Goal: Task Accomplishment & Management: Manage account settings

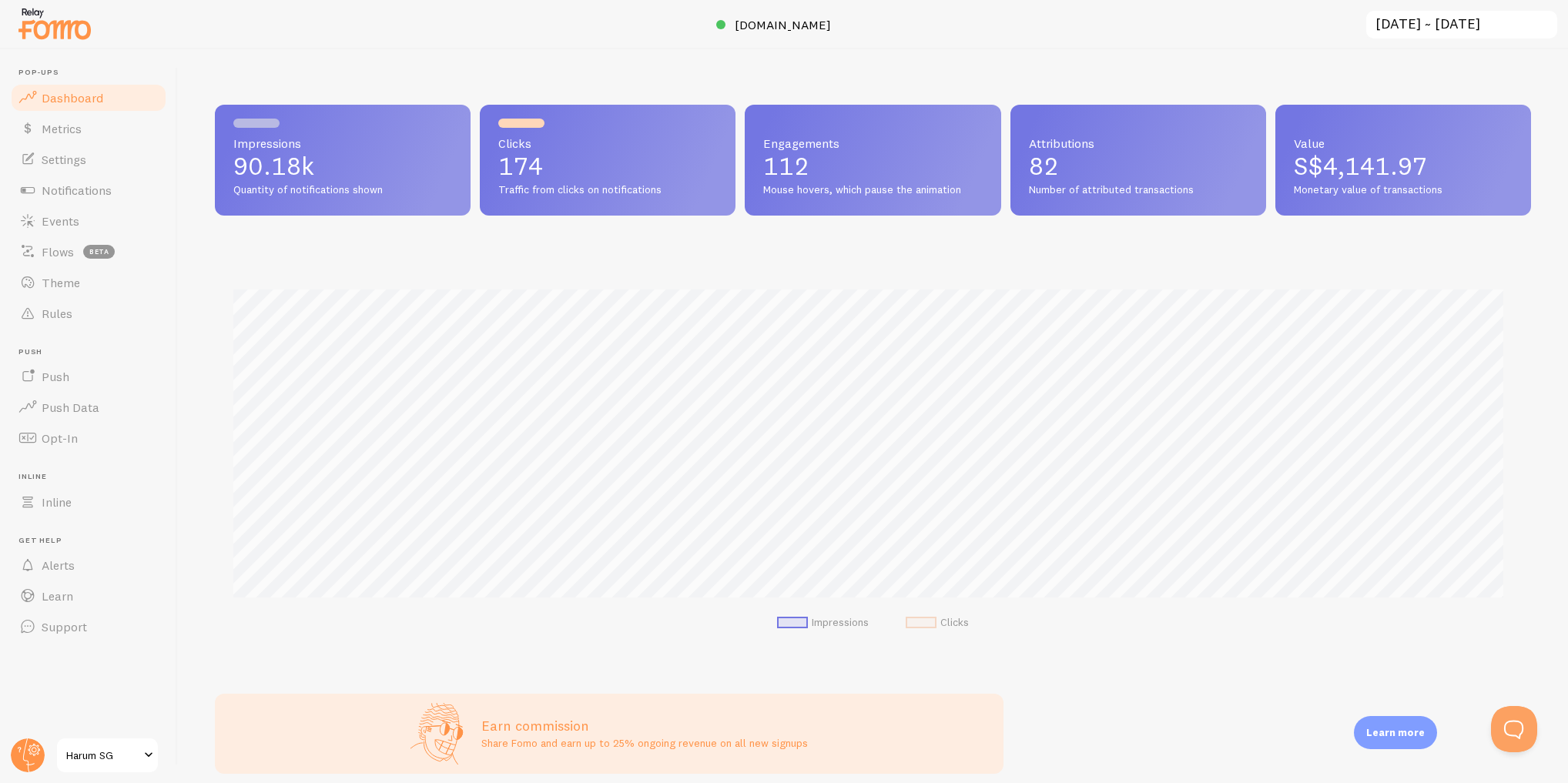
scroll to position [769437, 768623]
click at [95, 157] on link "Settings" at bounding box center [88, 159] width 158 height 31
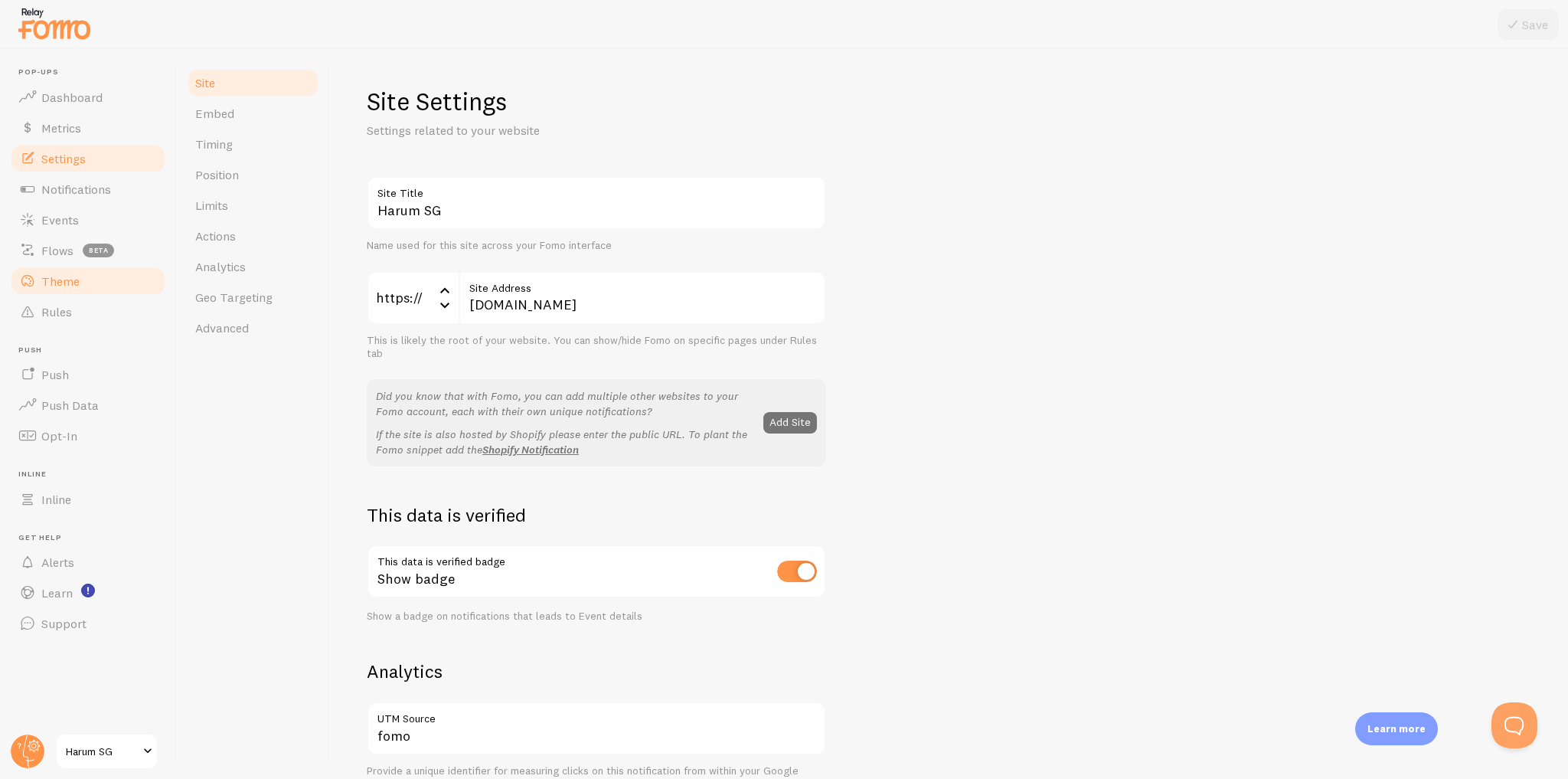
click at [93, 282] on link "Theme" at bounding box center [88, 281] width 158 height 30
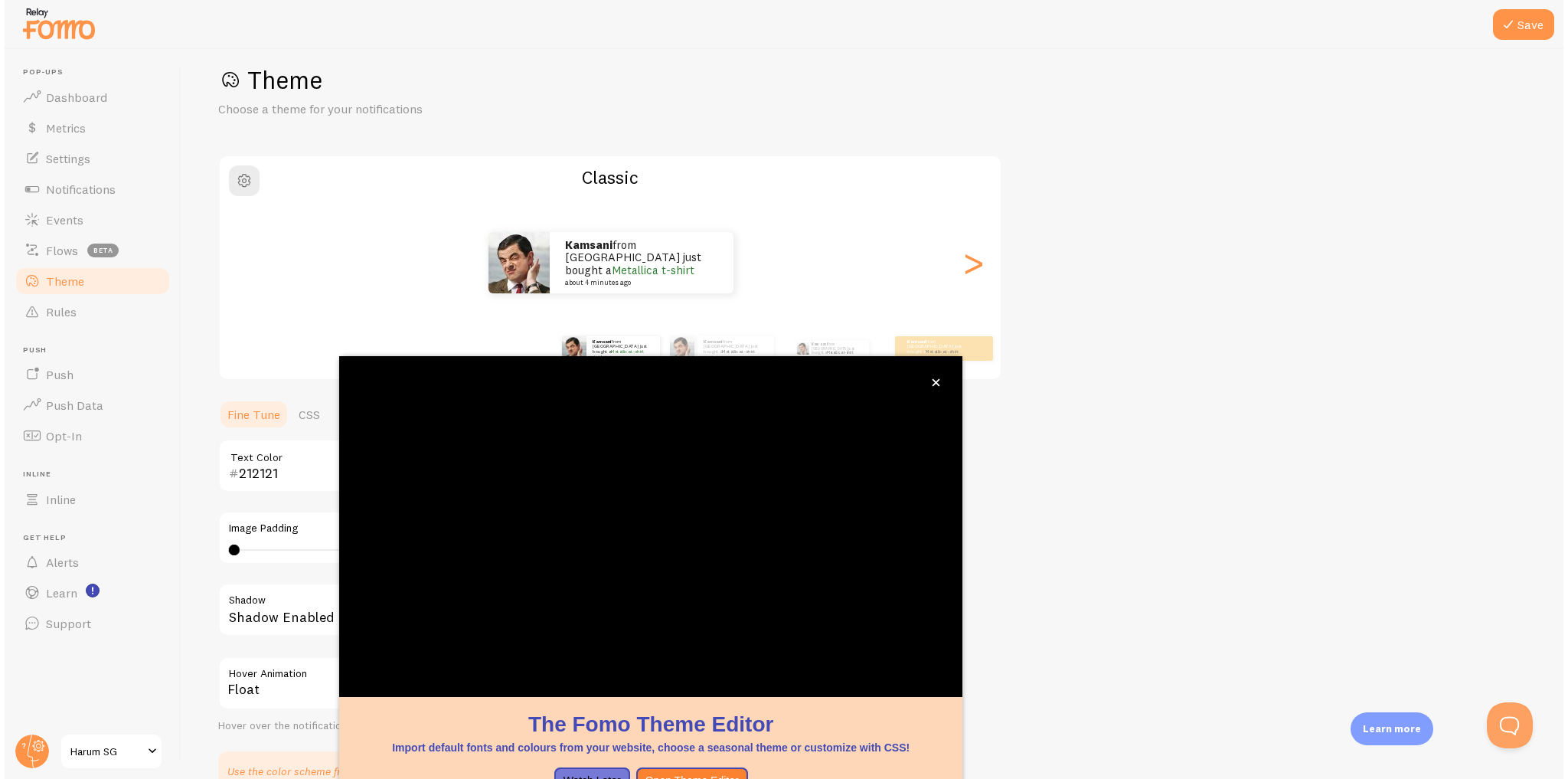
scroll to position [106, 0]
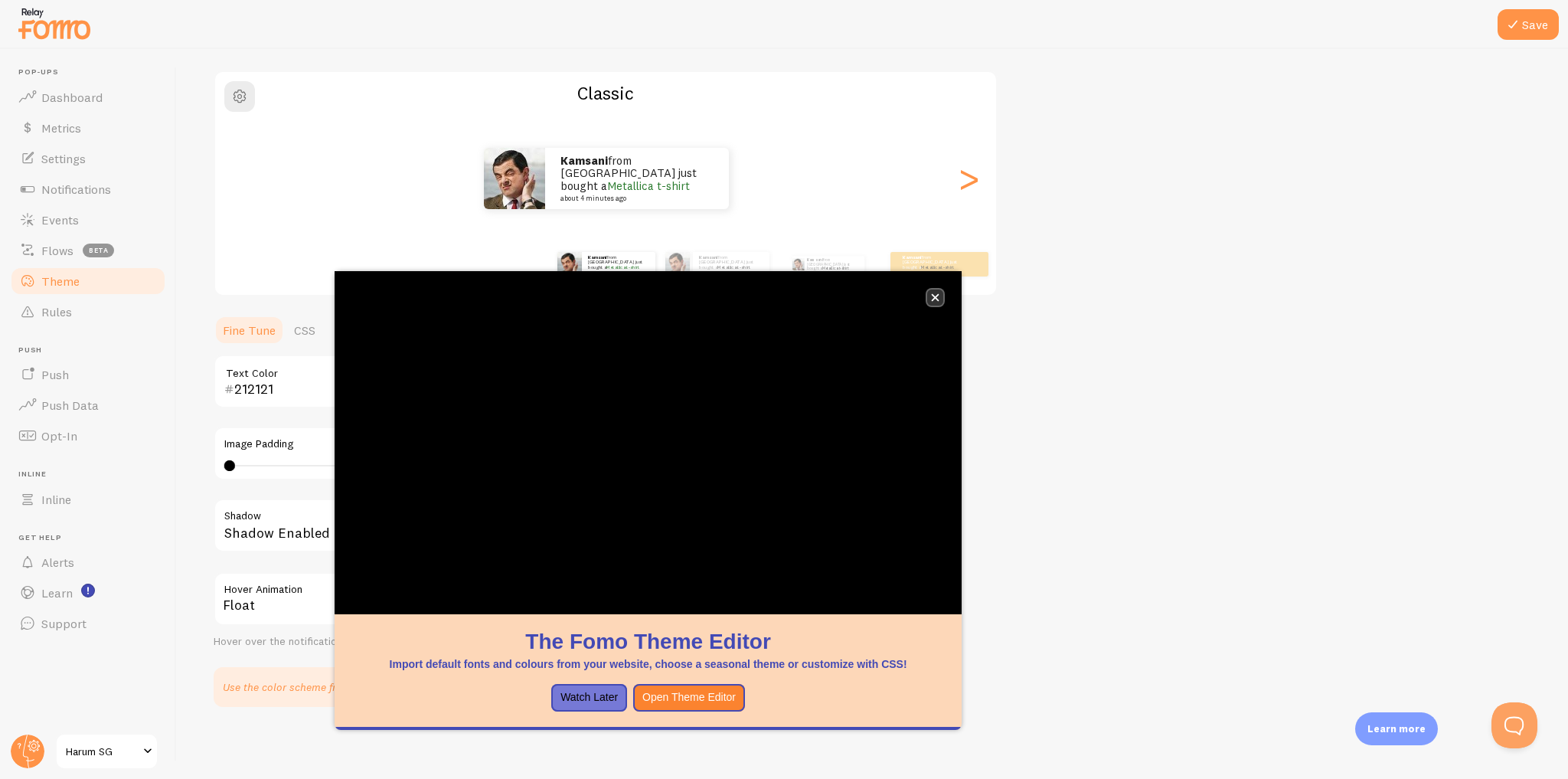
click at [931, 299] on icon "close," at bounding box center [934, 297] width 8 height 8
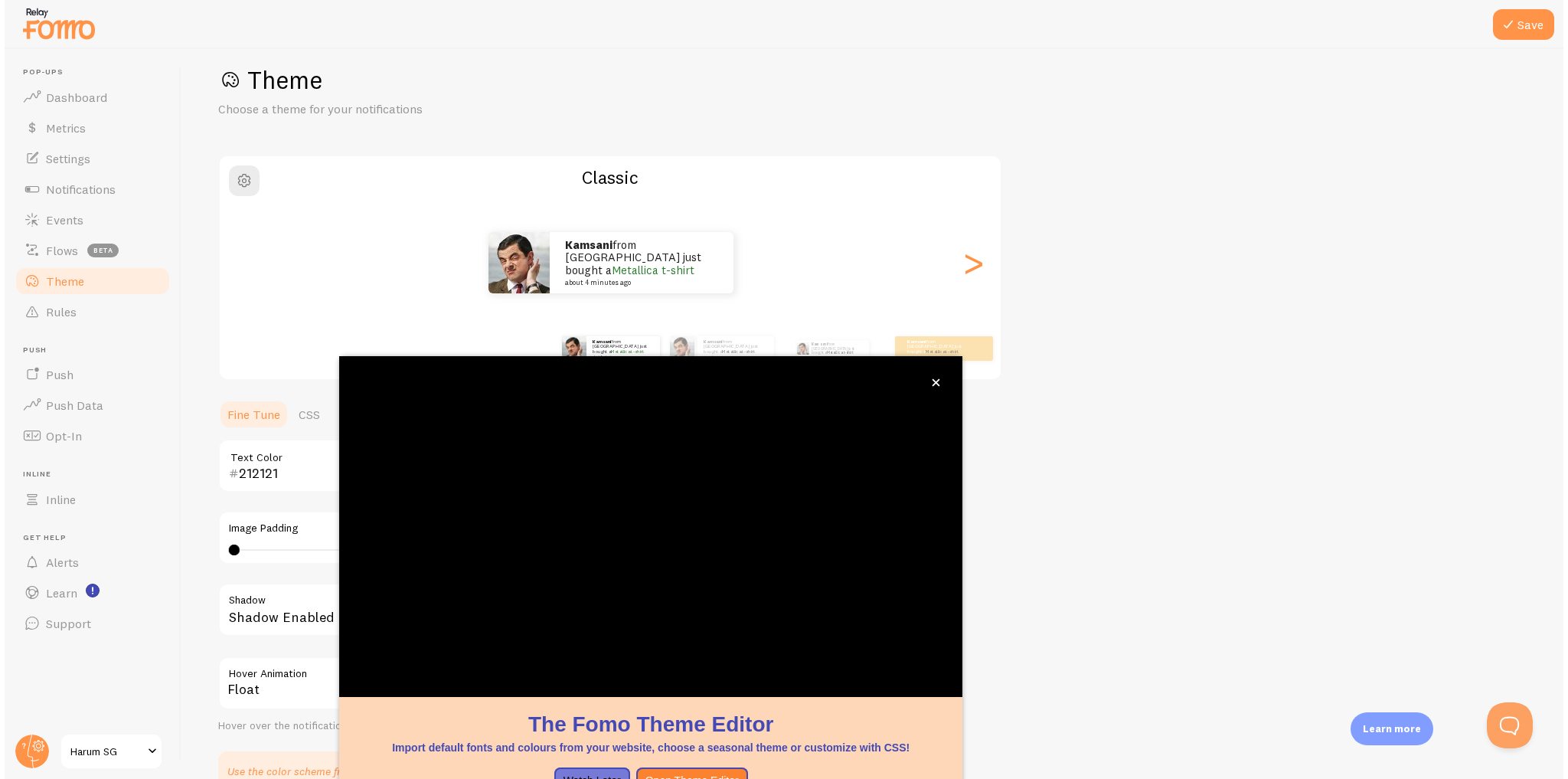
scroll to position [82, 0]
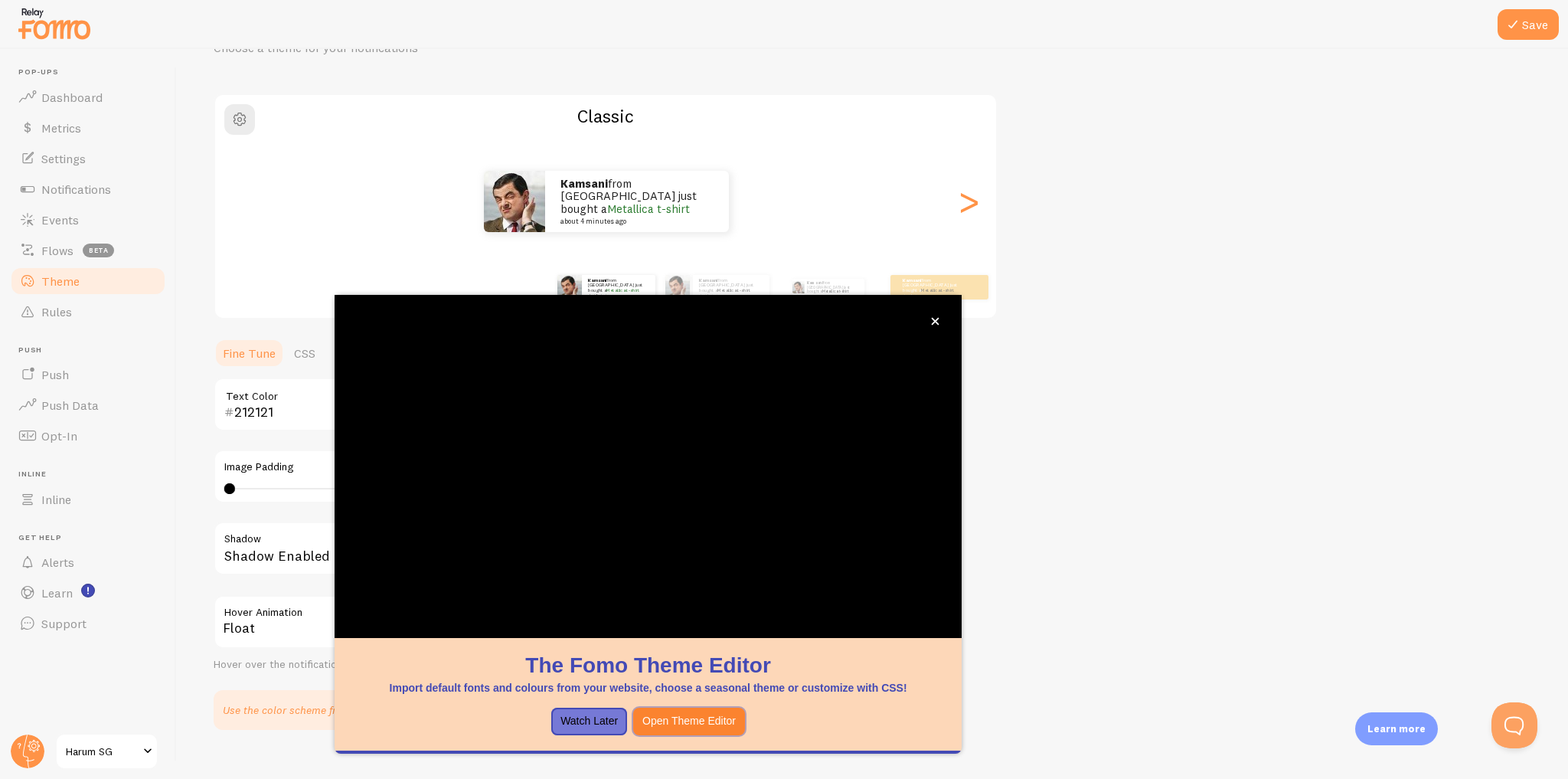
click at [706, 717] on button "Open Theme Editor" at bounding box center [688, 721] width 112 height 28
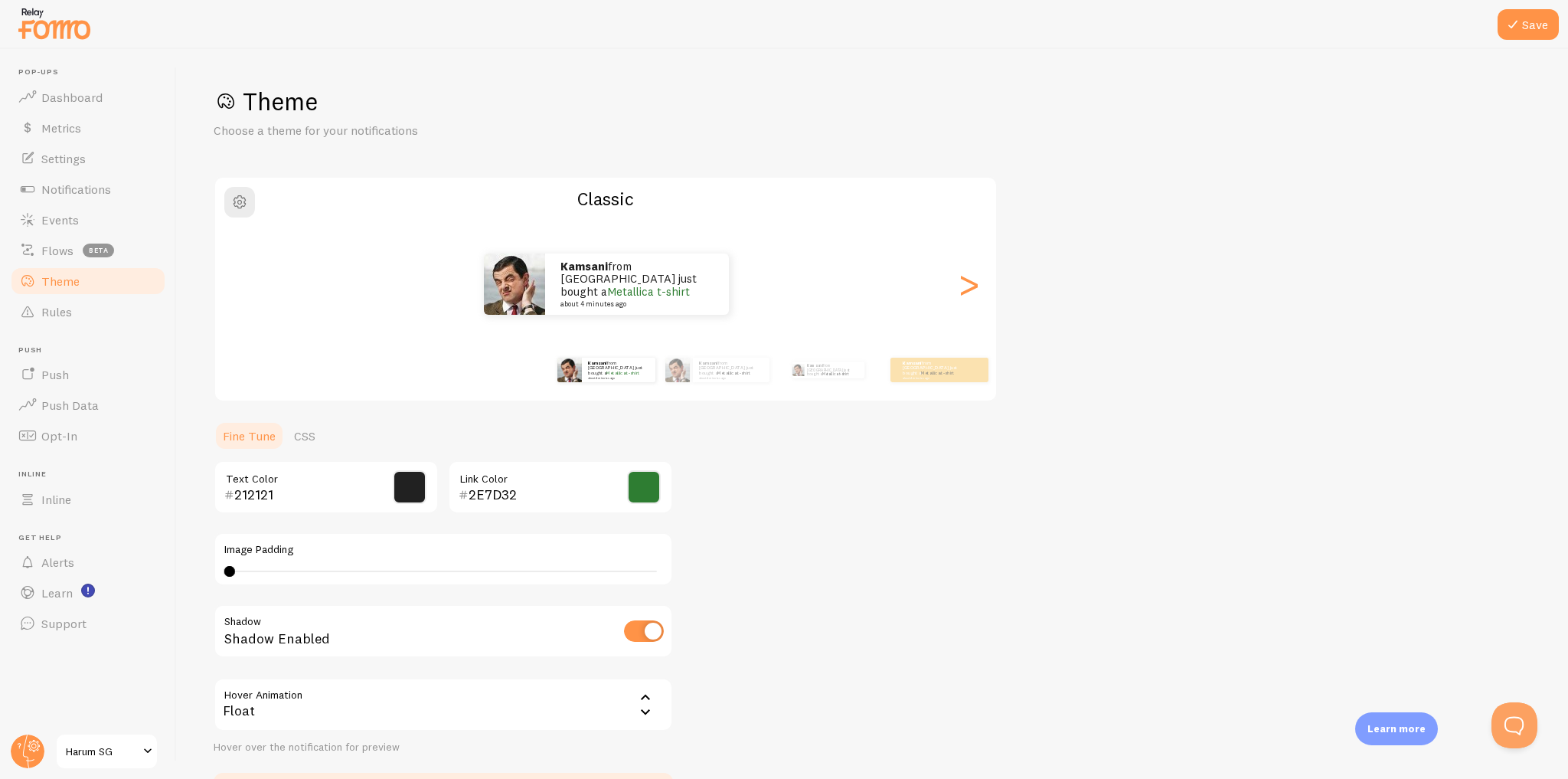
click at [289, 495] on input "212121" at bounding box center [304, 494] width 141 height 19
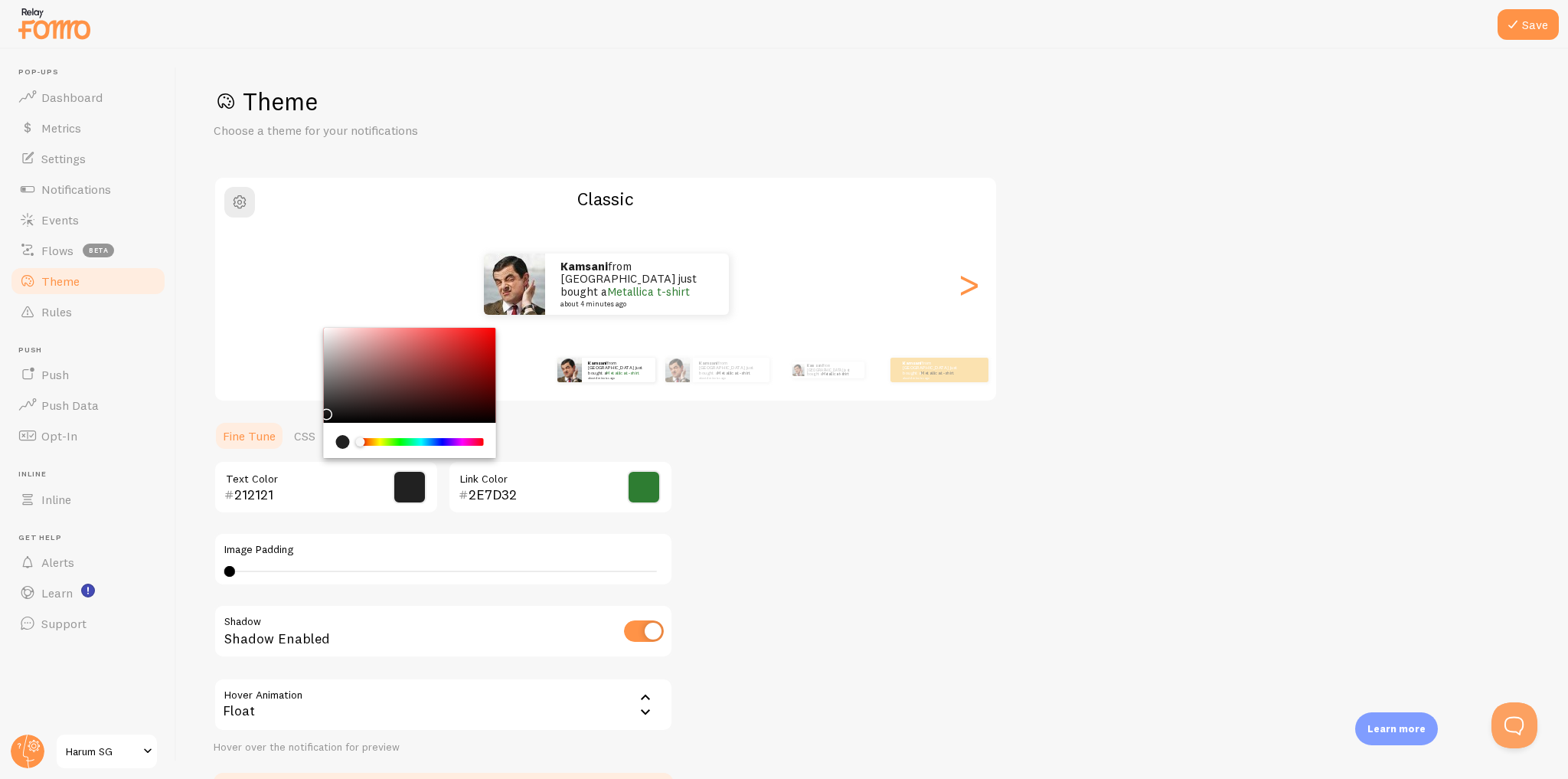
click at [289, 495] on input "212121" at bounding box center [304, 494] width 141 height 19
type input "121212"
click at [797, 457] on div "Theme Choose a theme for your notifications Classic Kamsani from [GEOGRAPHIC_DA…" at bounding box center [873, 449] width 1317 height 727
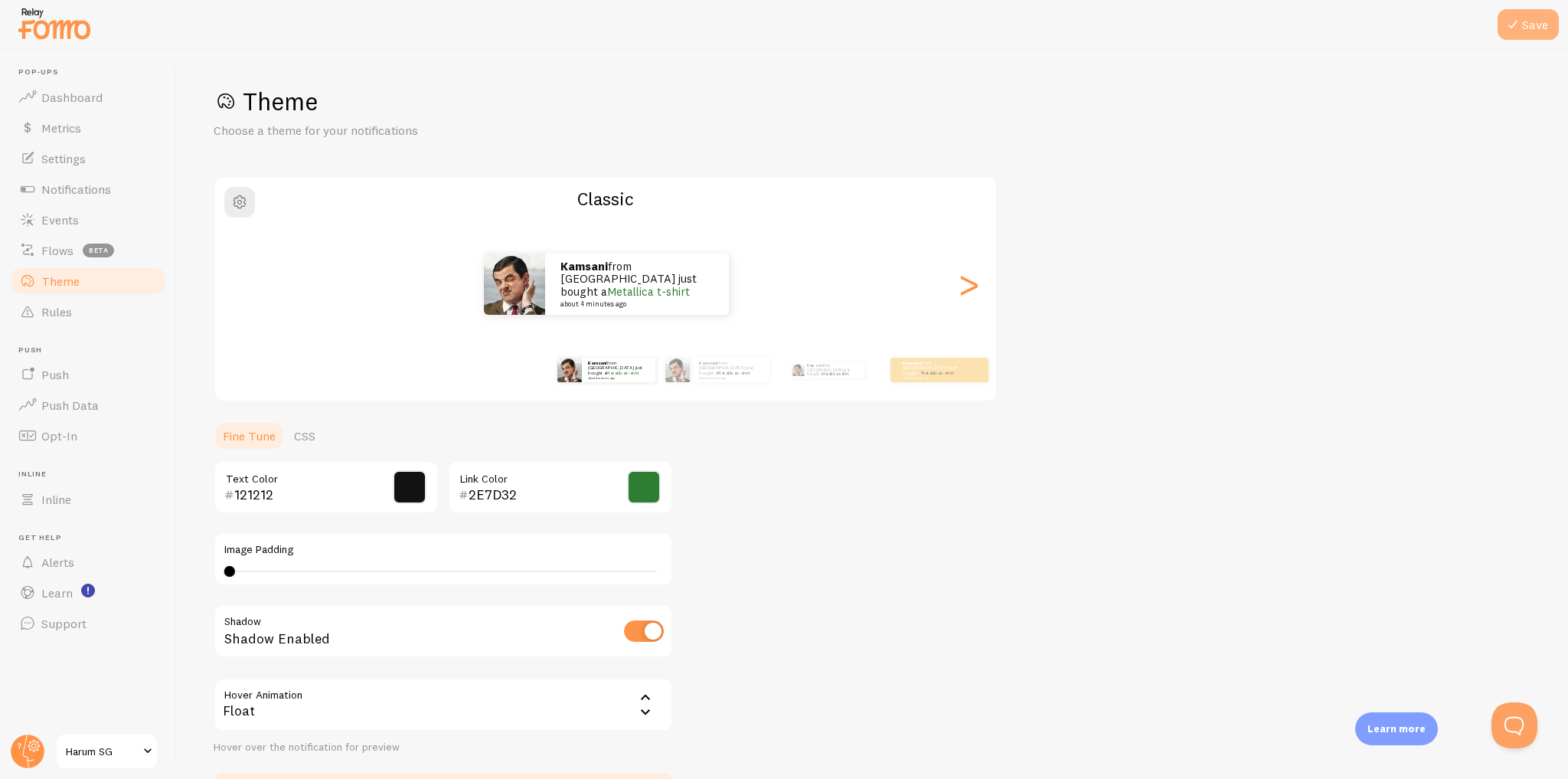
click at [1548, 21] on button "Save" at bounding box center [1528, 24] width 61 height 30
click at [967, 300] on div ">" at bounding box center [968, 284] width 19 height 110
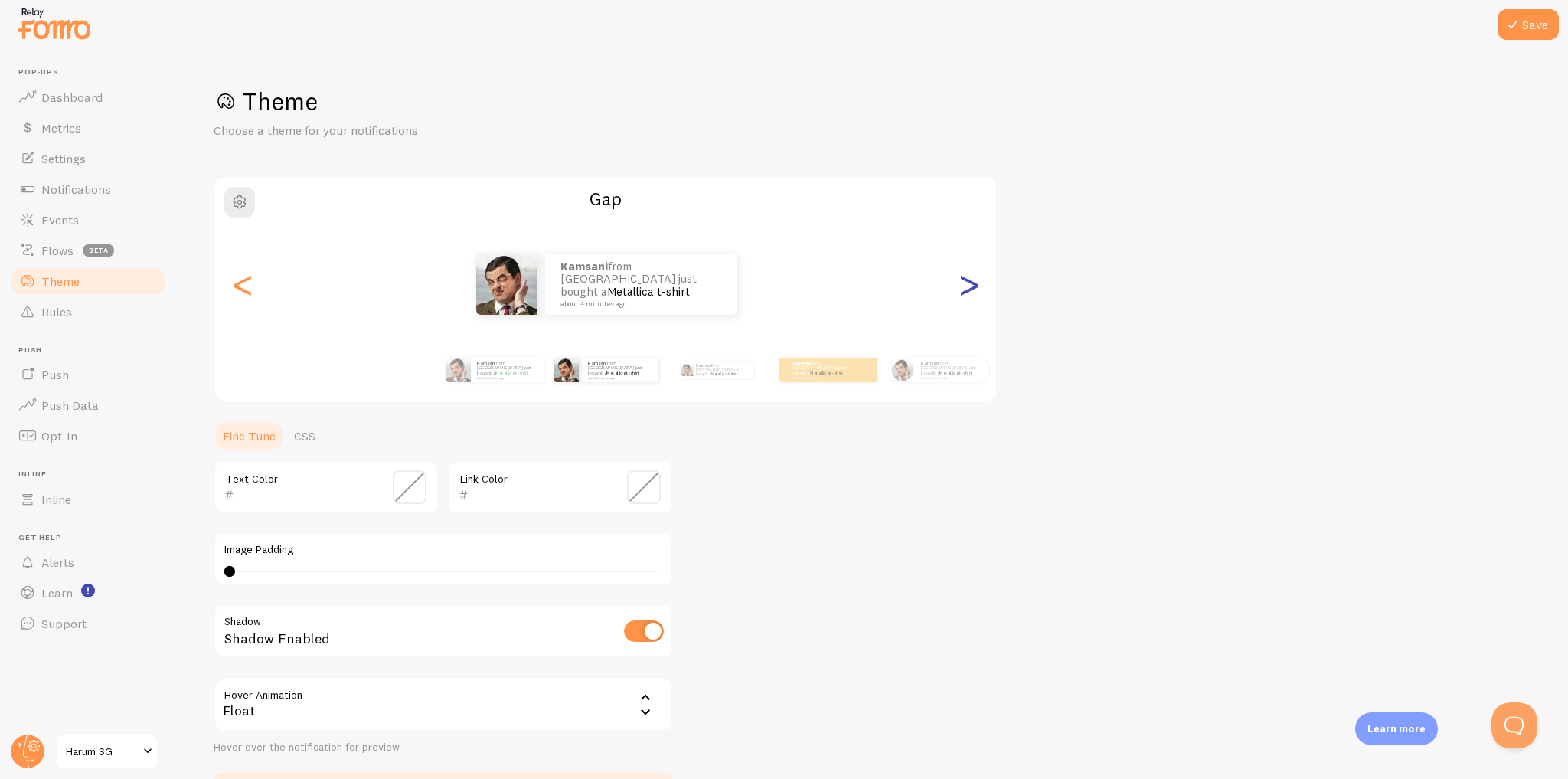
click at [967, 301] on div ">" at bounding box center [968, 284] width 19 height 110
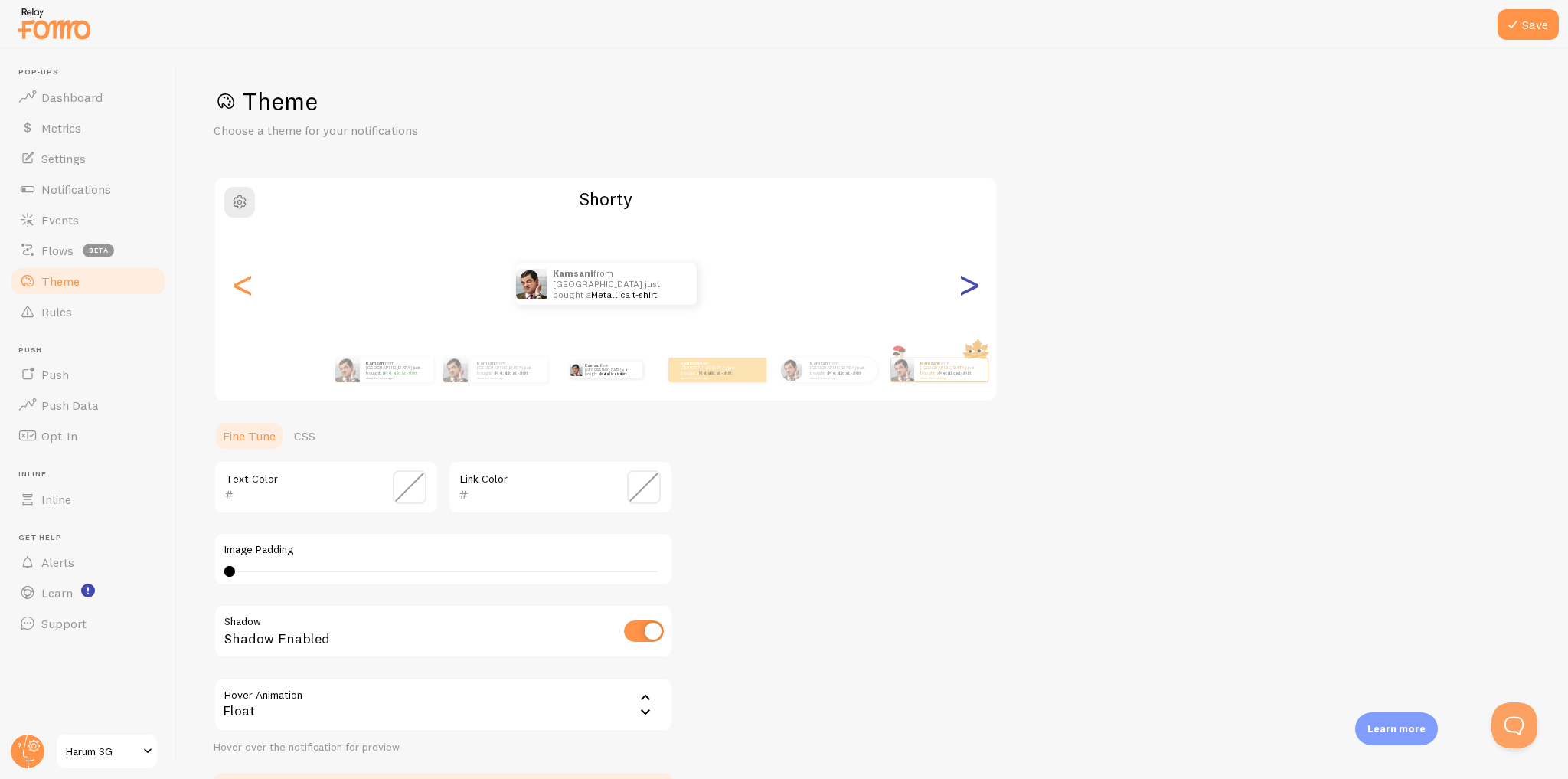
click at [967, 301] on div ">" at bounding box center [968, 284] width 19 height 110
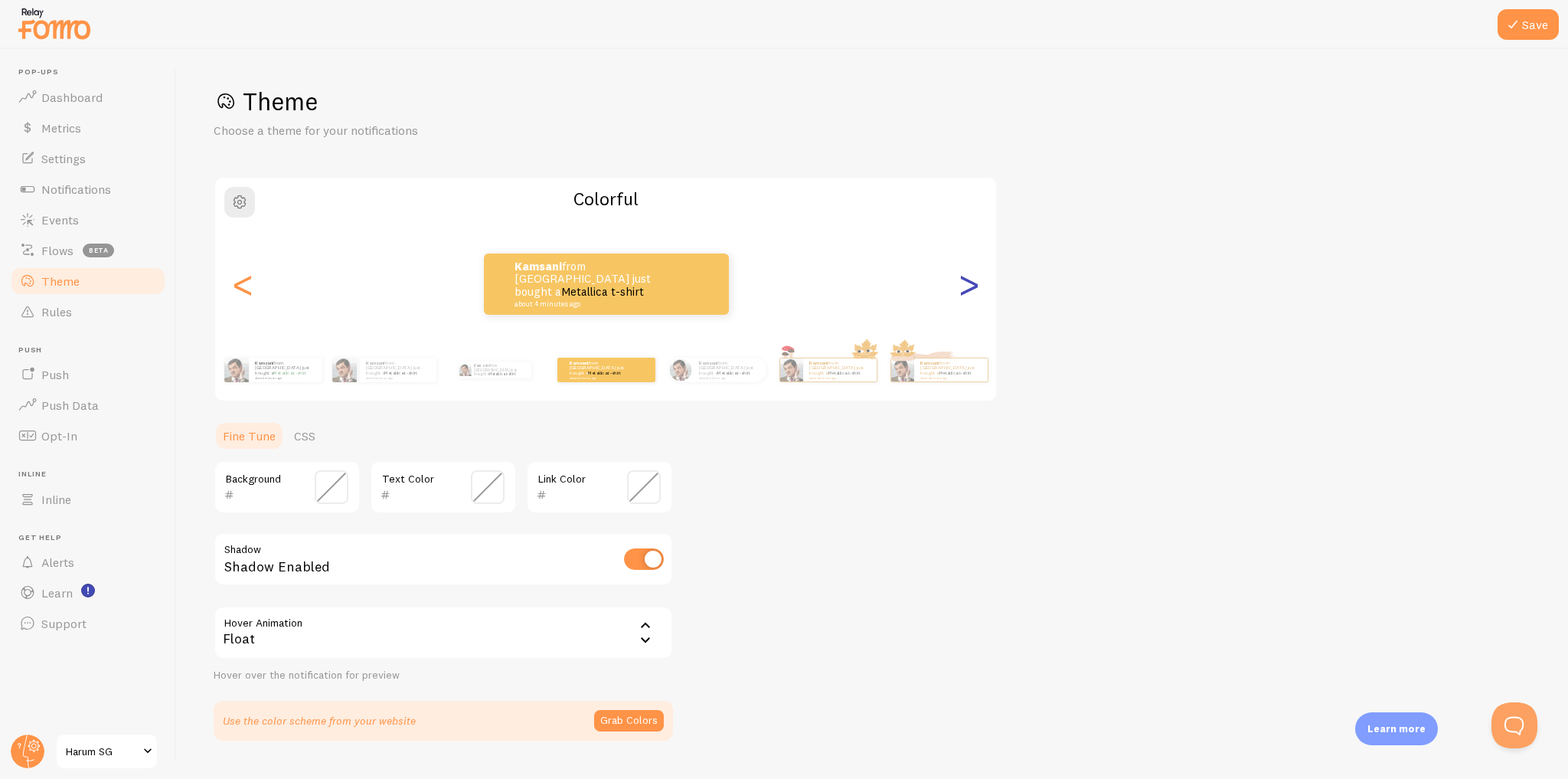
click at [967, 301] on div ">" at bounding box center [968, 284] width 19 height 110
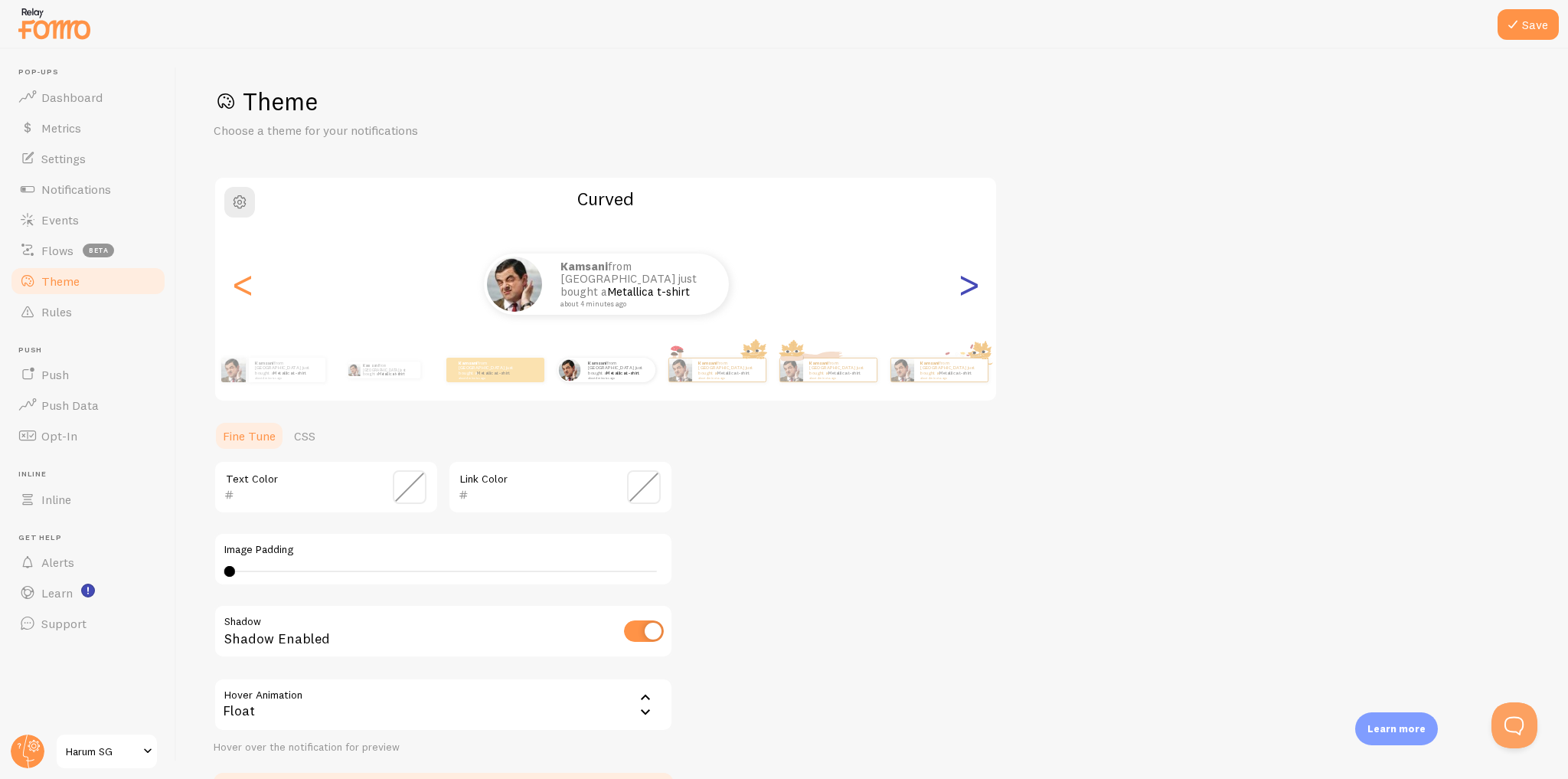
click at [967, 301] on div ">" at bounding box center [968, 284] width 19 height 110
type input "0"
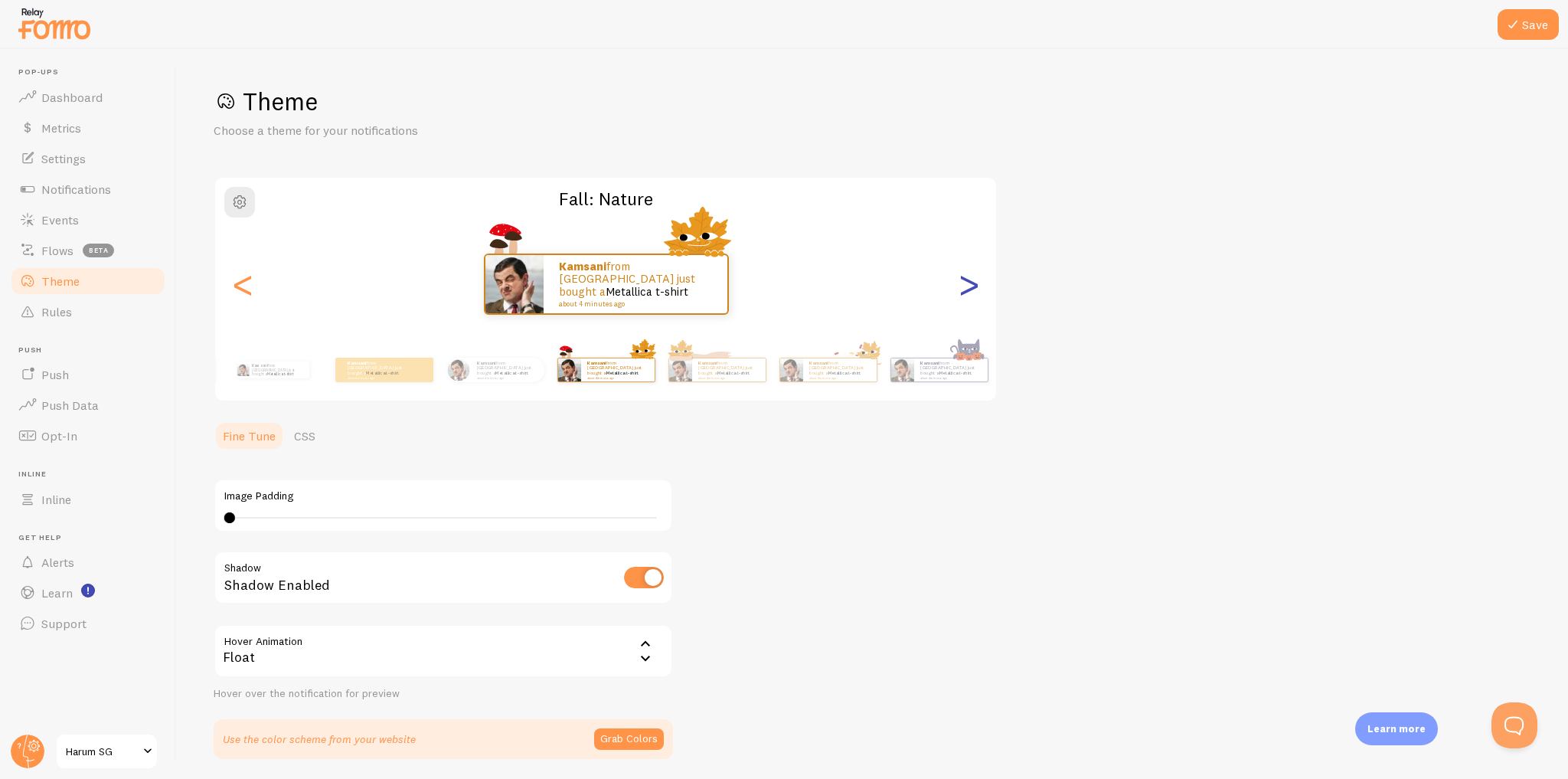
click at [967, 301] on div ">" at bounding box center [968, 284] width 19 height 110
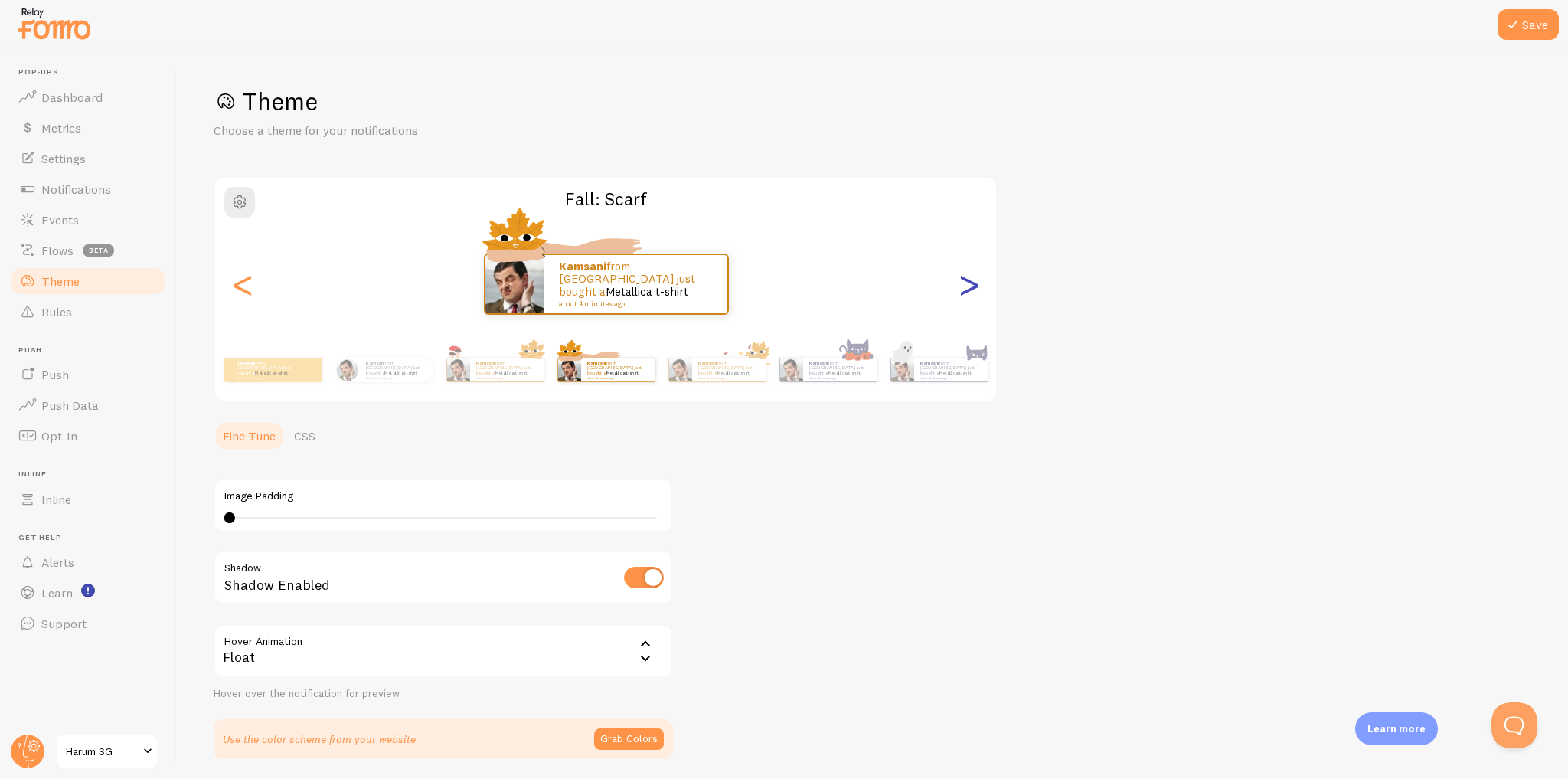
click at [967, 301] on div ">" at bounding box center [968, 284] width 19 height 110
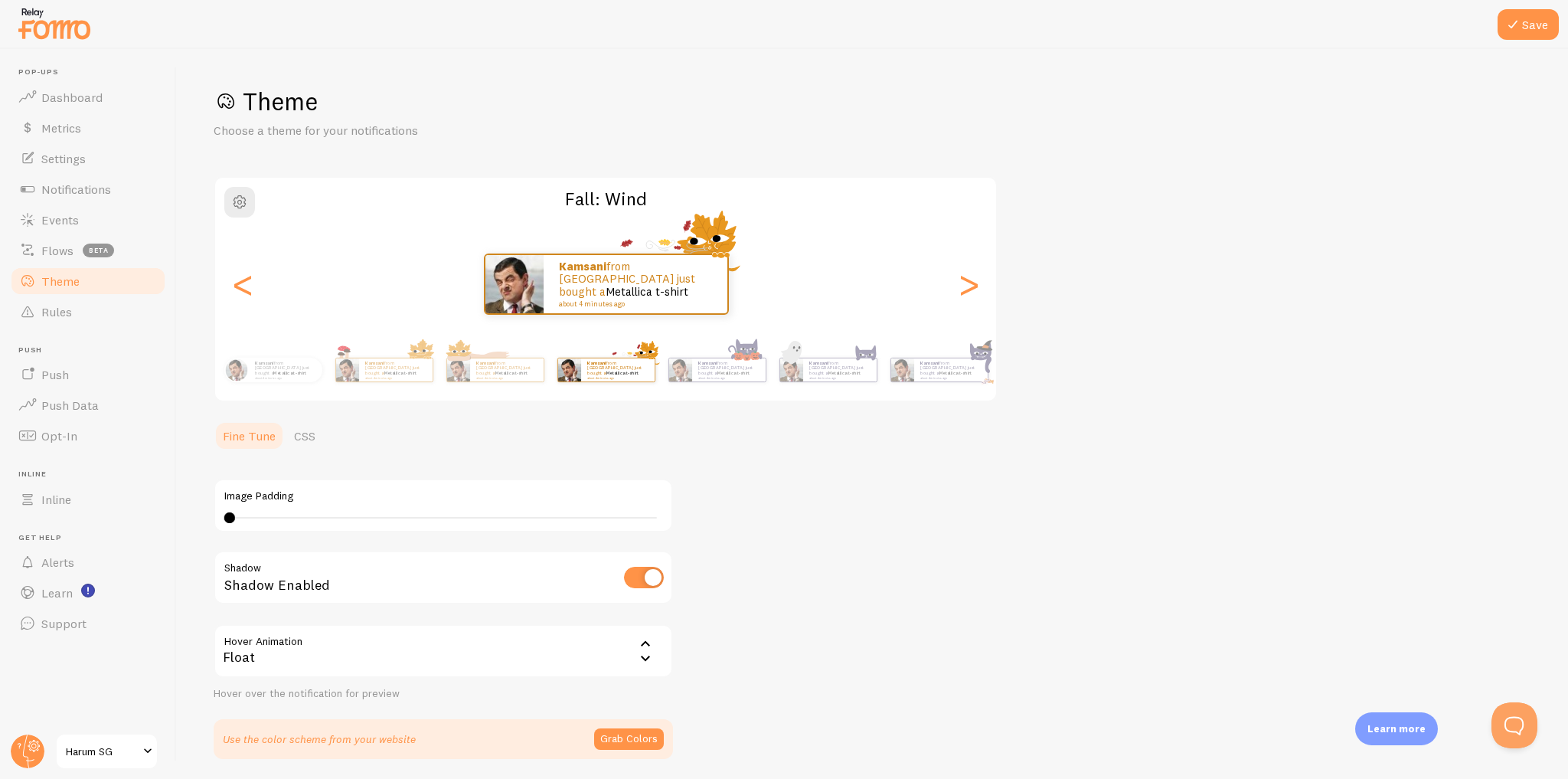
click at [114, 283] on link "Theme" at bounding box center [88, 281] width 158 height 30
click at [105, 322] on link "Rules" at bounding box center [88, 312] width 158 height 30
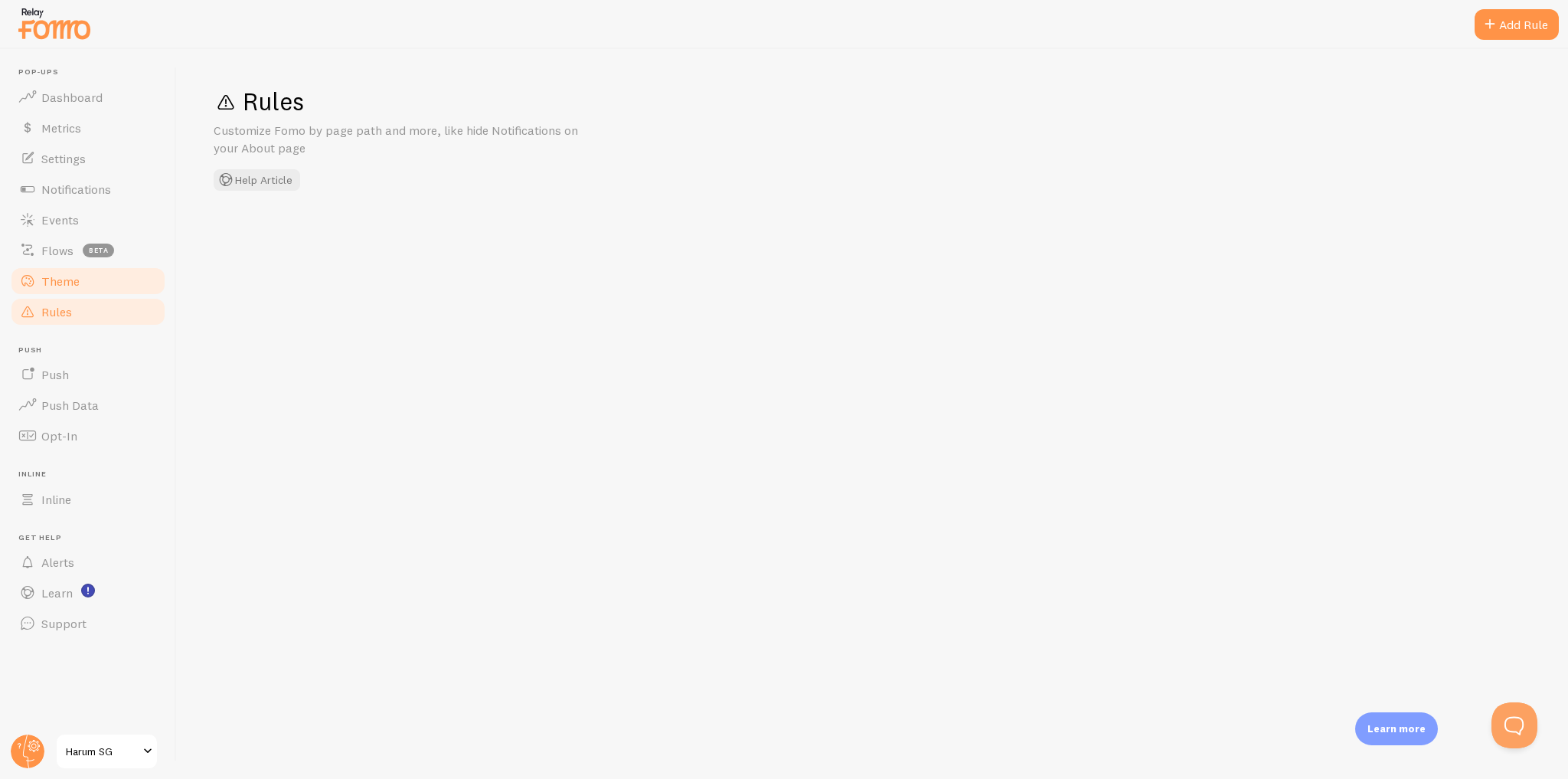
click at [129, 277] on link "Theme" at bounding box center [88, 281] width 158 height 30
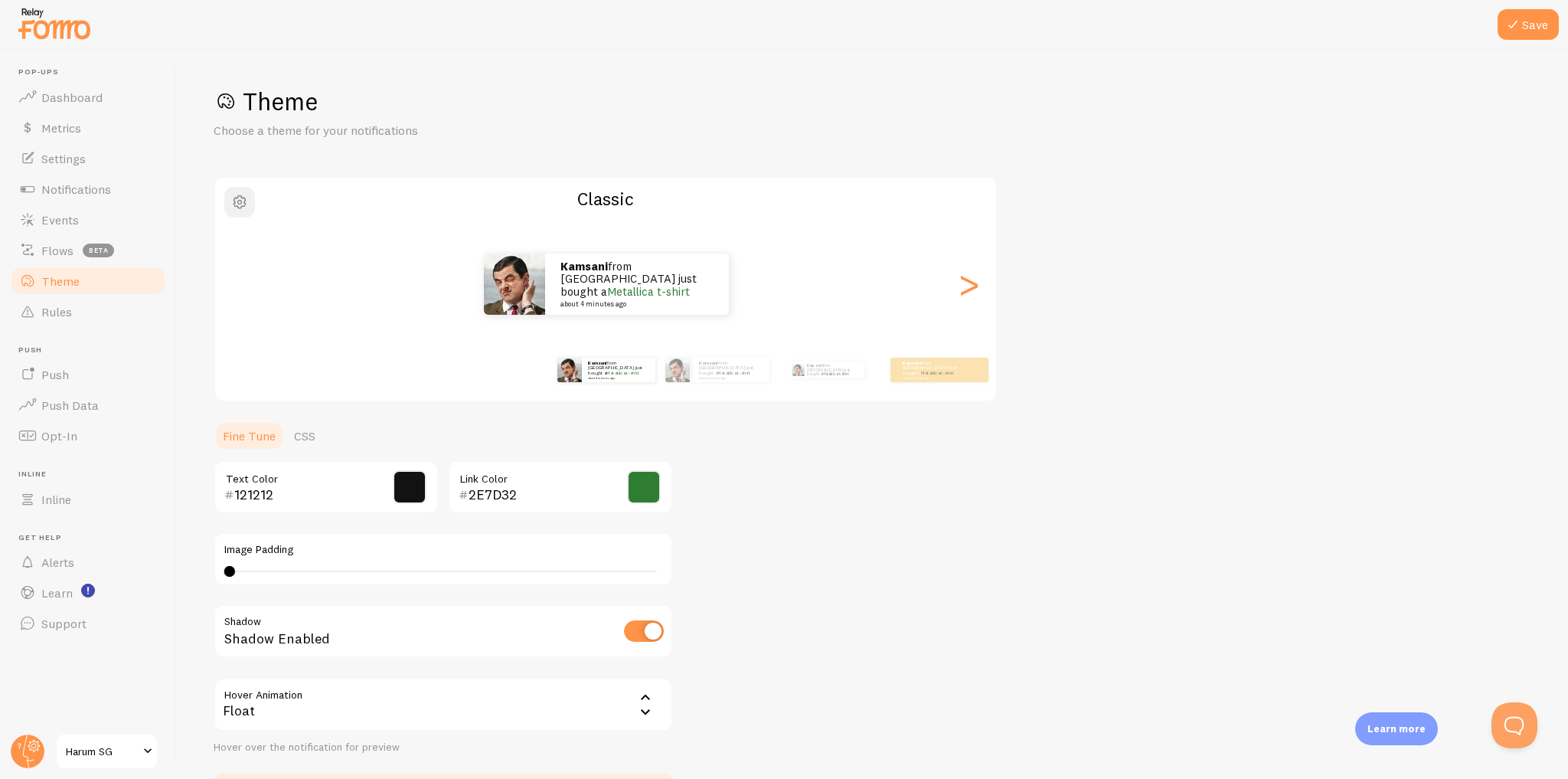
click at [242, 210] on span "button" at bounding box center [239, 202] width 19 height 19
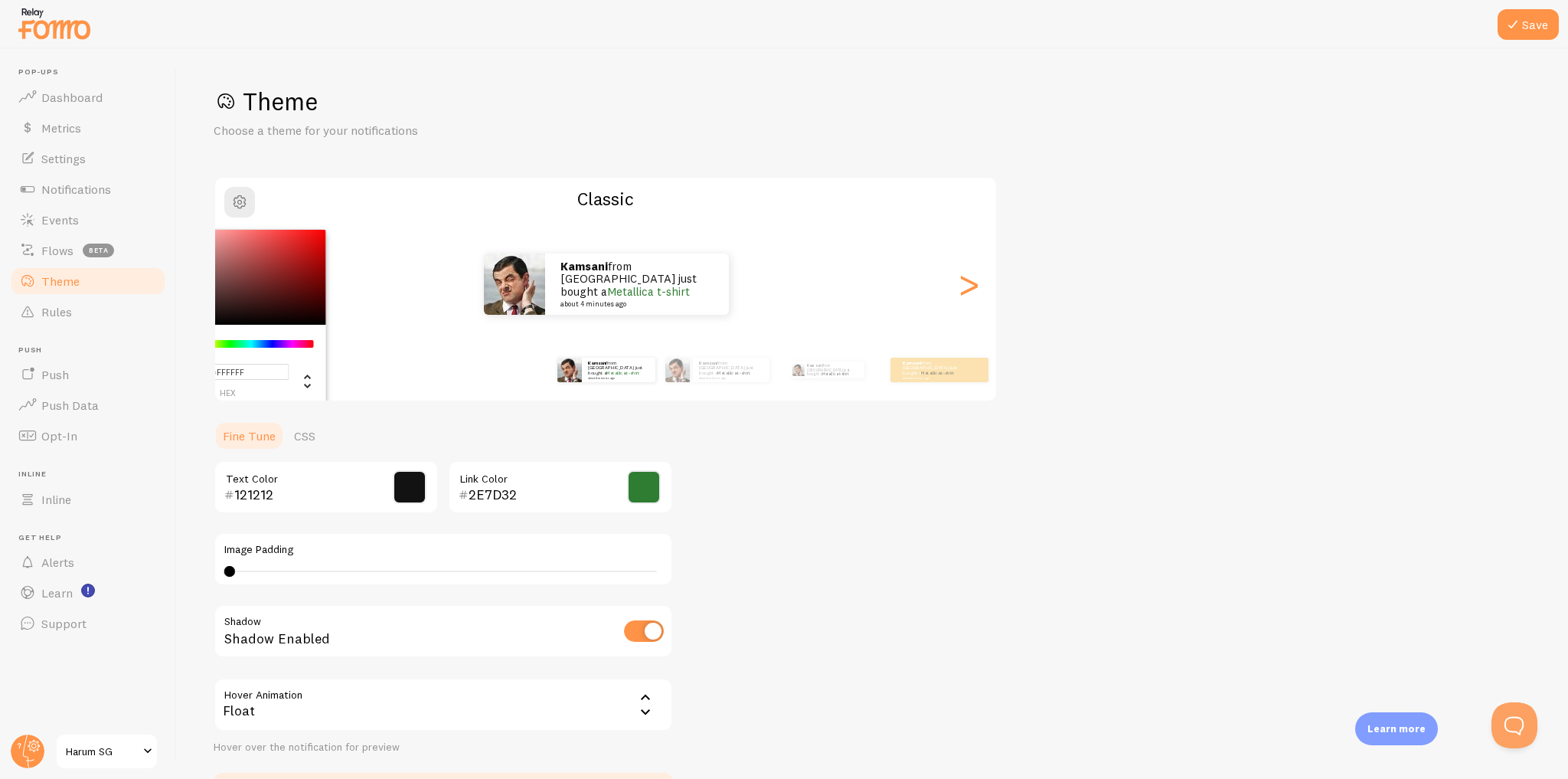
click at [1181, 175] on div "Theme Choose a theme for your notifications #FFFFFF hex 255 r 255 g 255 b 0 h 0…" at bounding box center [873, 449] width 1317 height 727
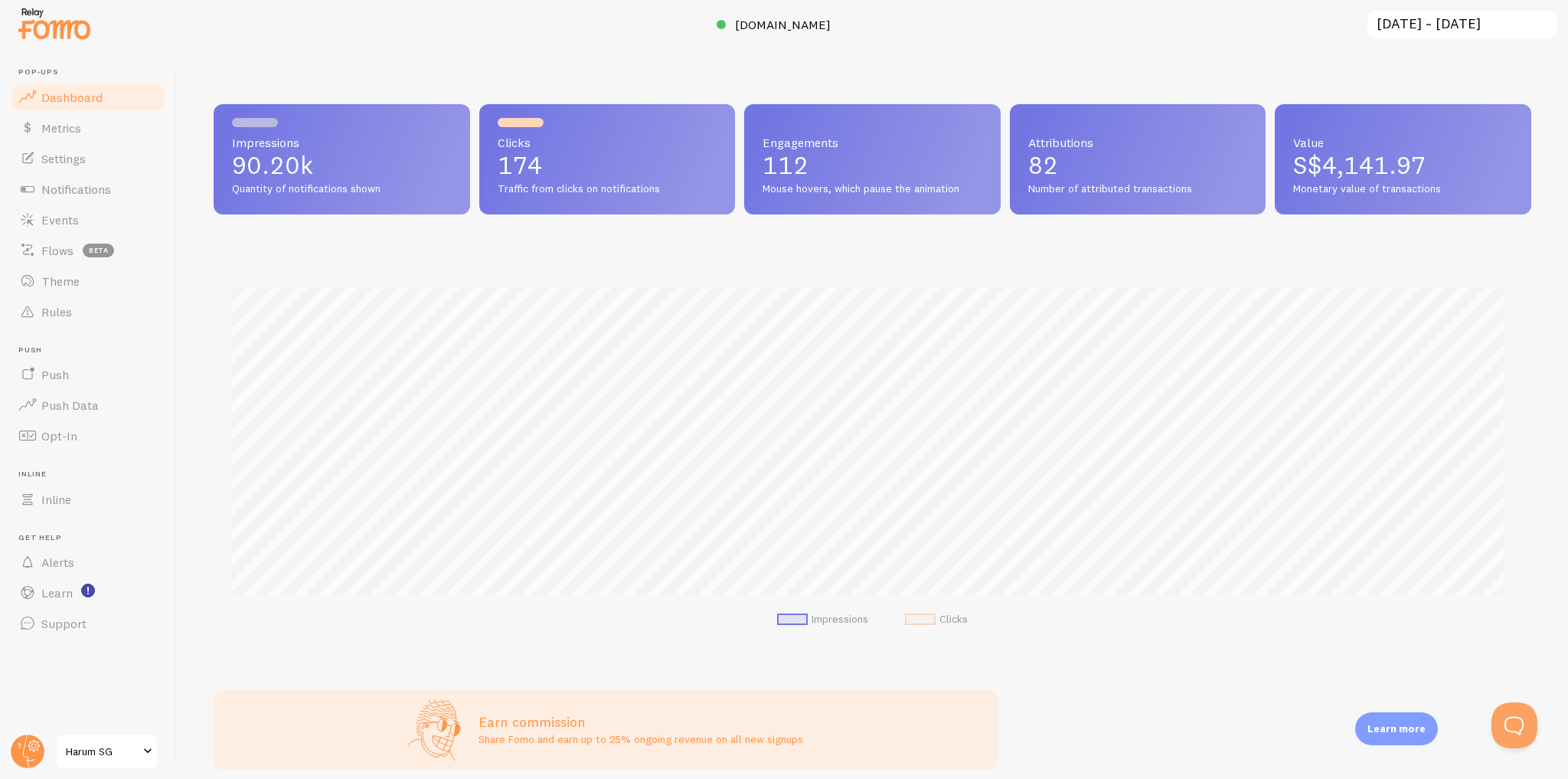
scroll to position [765506, 764236]
click at [114, 162] on link "Settings" at bounding box center [88, 158] width 158 height 30
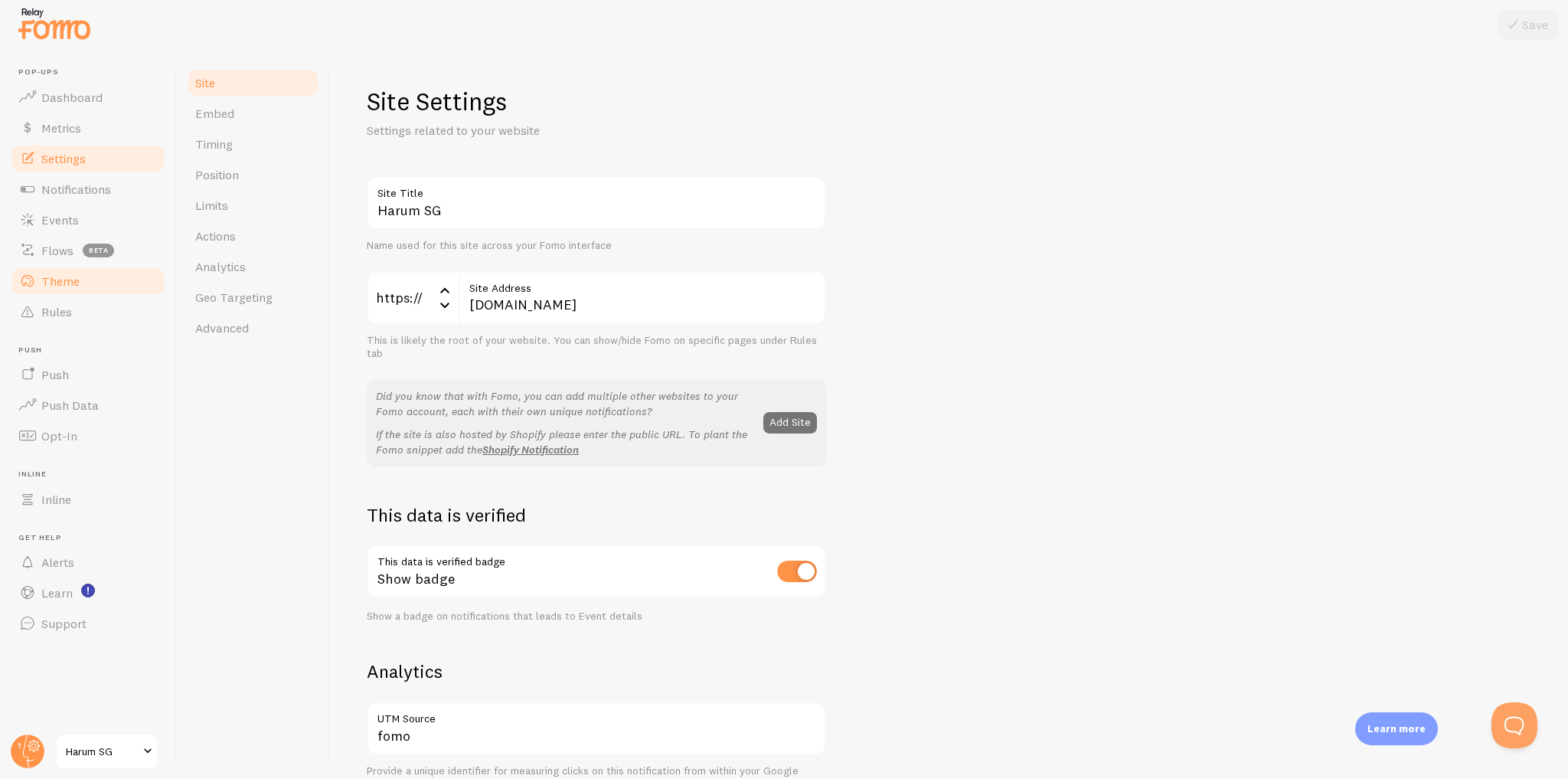
click at [77, 278] on span "Theme" at bounding box center [60, 280] width 38 height 15
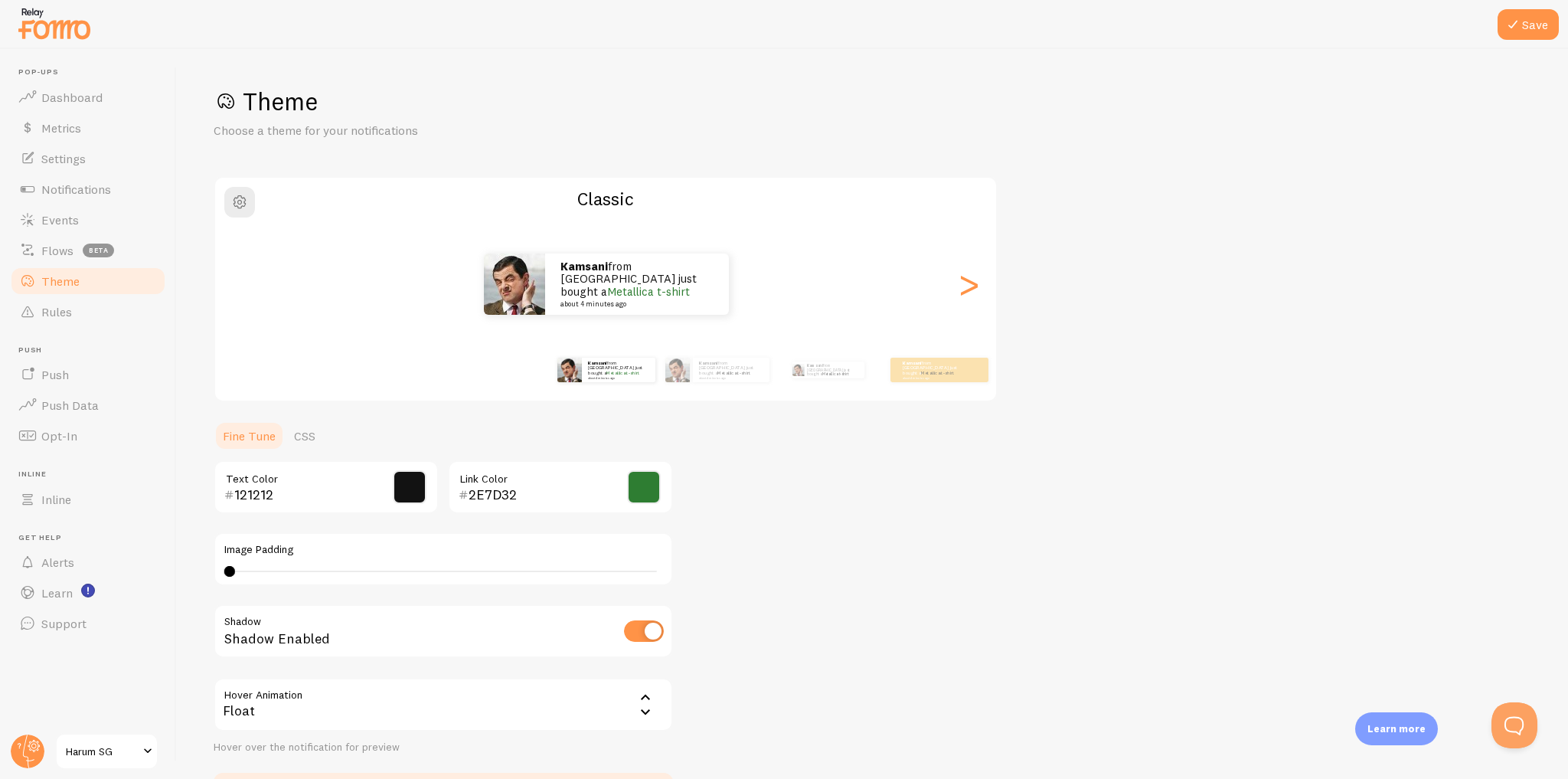
click at [268, 500] on input "121212" at bounding box center [304, 494] width 141 height 19
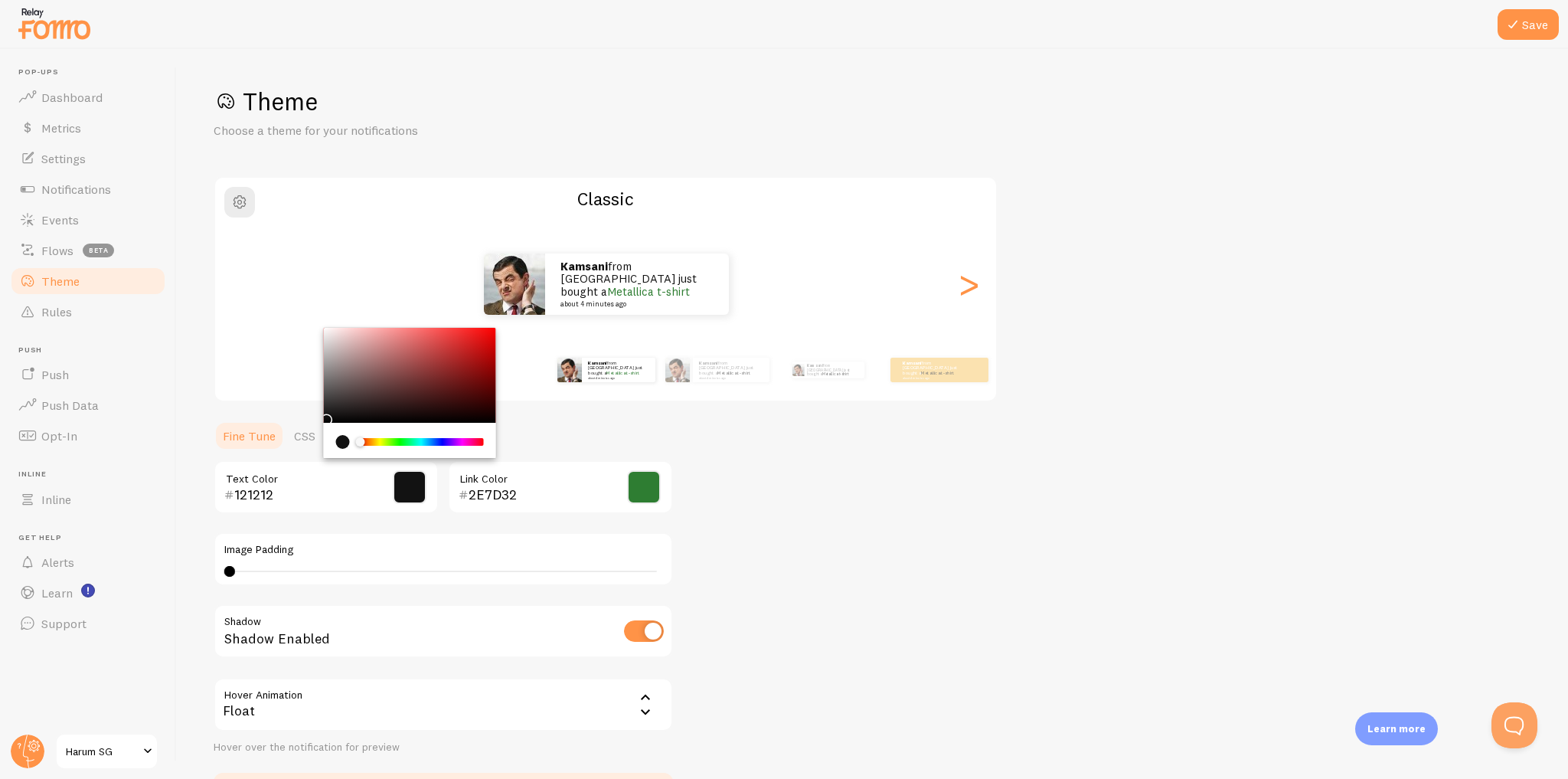
click at [268, 500] on input "121212" at bounding box center [304, 494] width 141 height 19
type input "212121"
click at [750, 506] on div "Theme Choose a theme for your notifications Classic Kamsani from [GEOGRAPHIC_DA…" at bounding box center [873, 449] width 1317 height 727
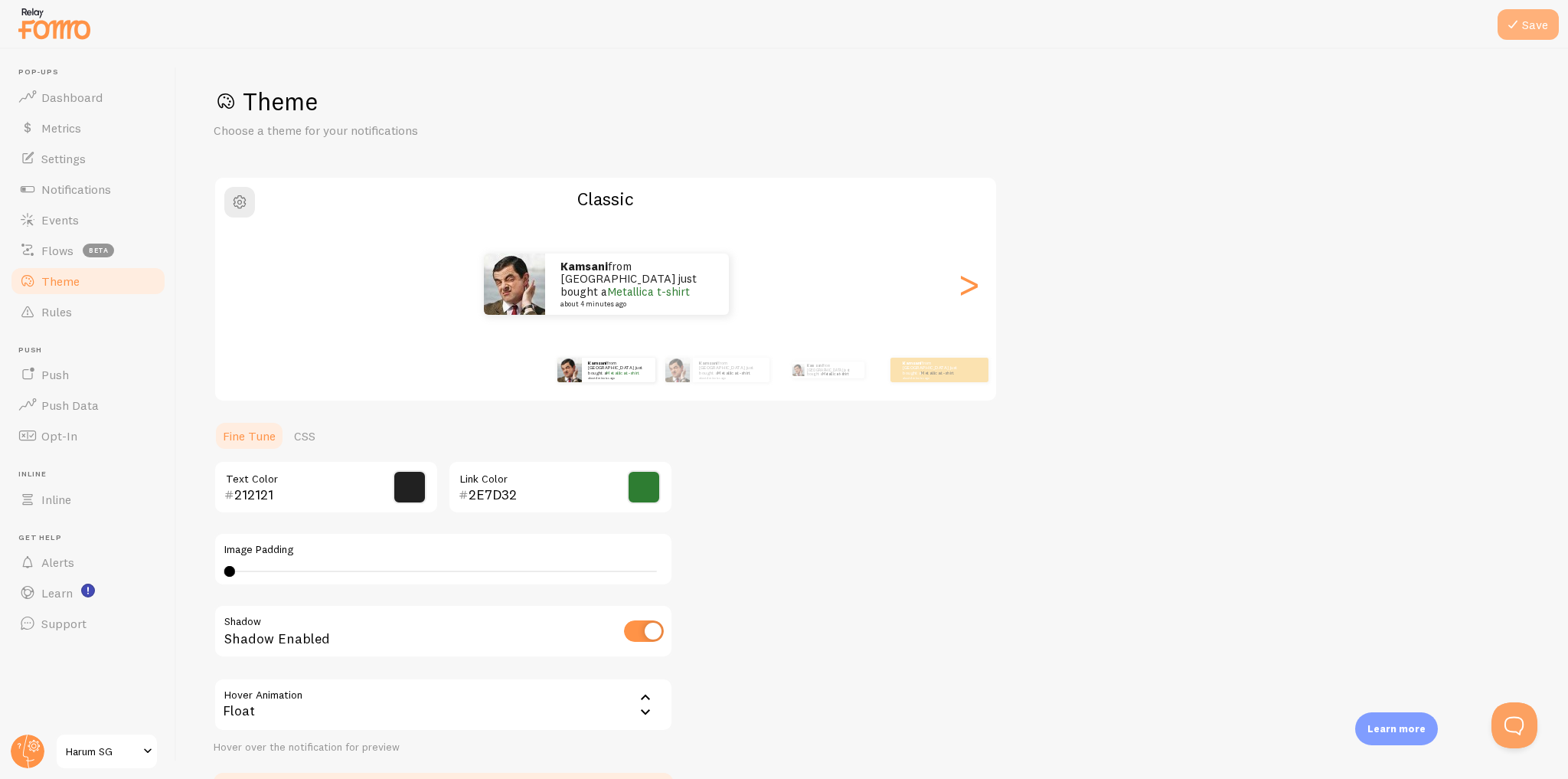
click at [1540, 21] on button "Save" at bounding box center [1528, 24] width 61 height 30
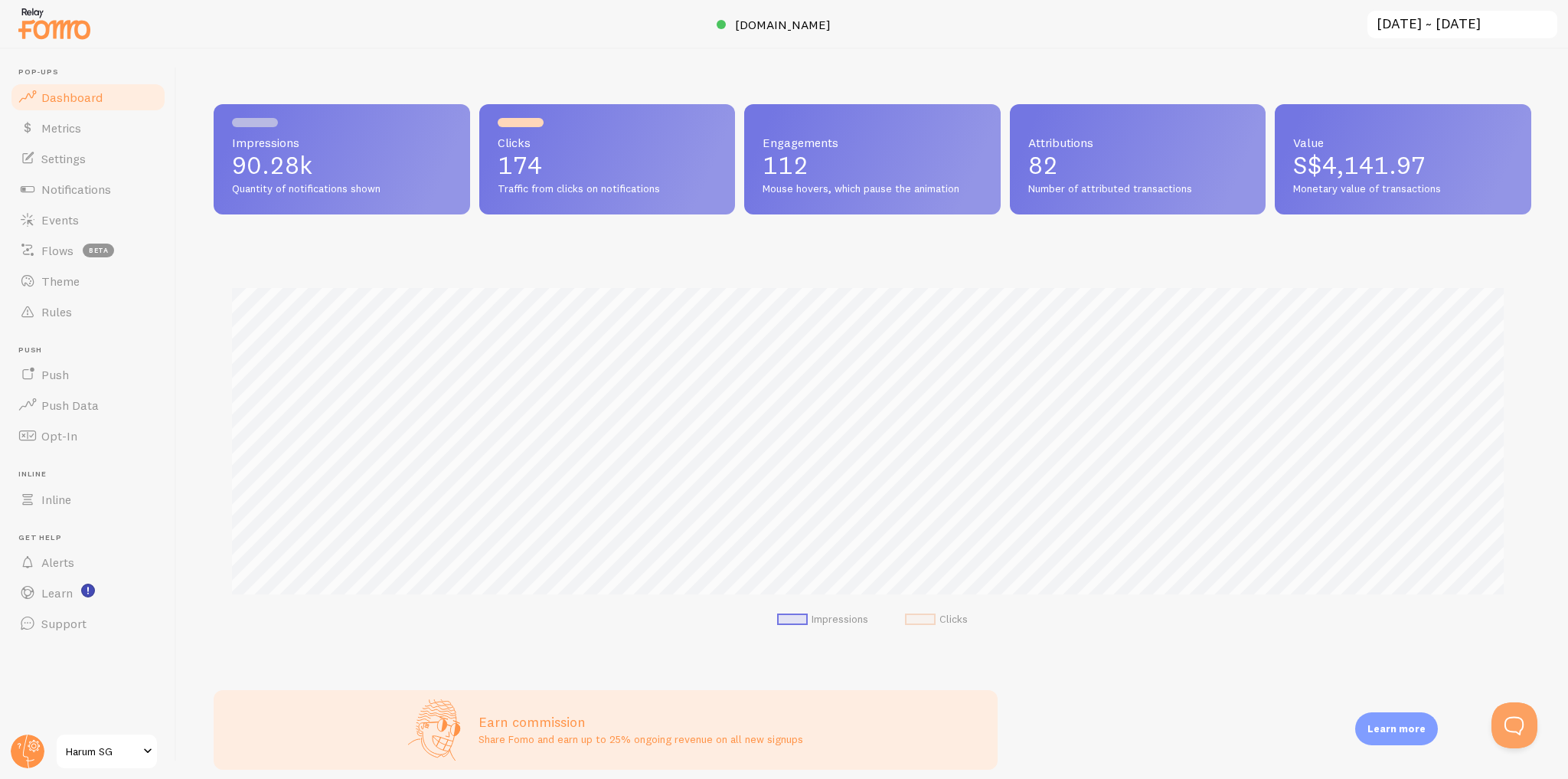
scroll to position [402, 1308]
click at [88, 757] on span "Harum SG" at bounding box center [102, 751] width 72 height 19
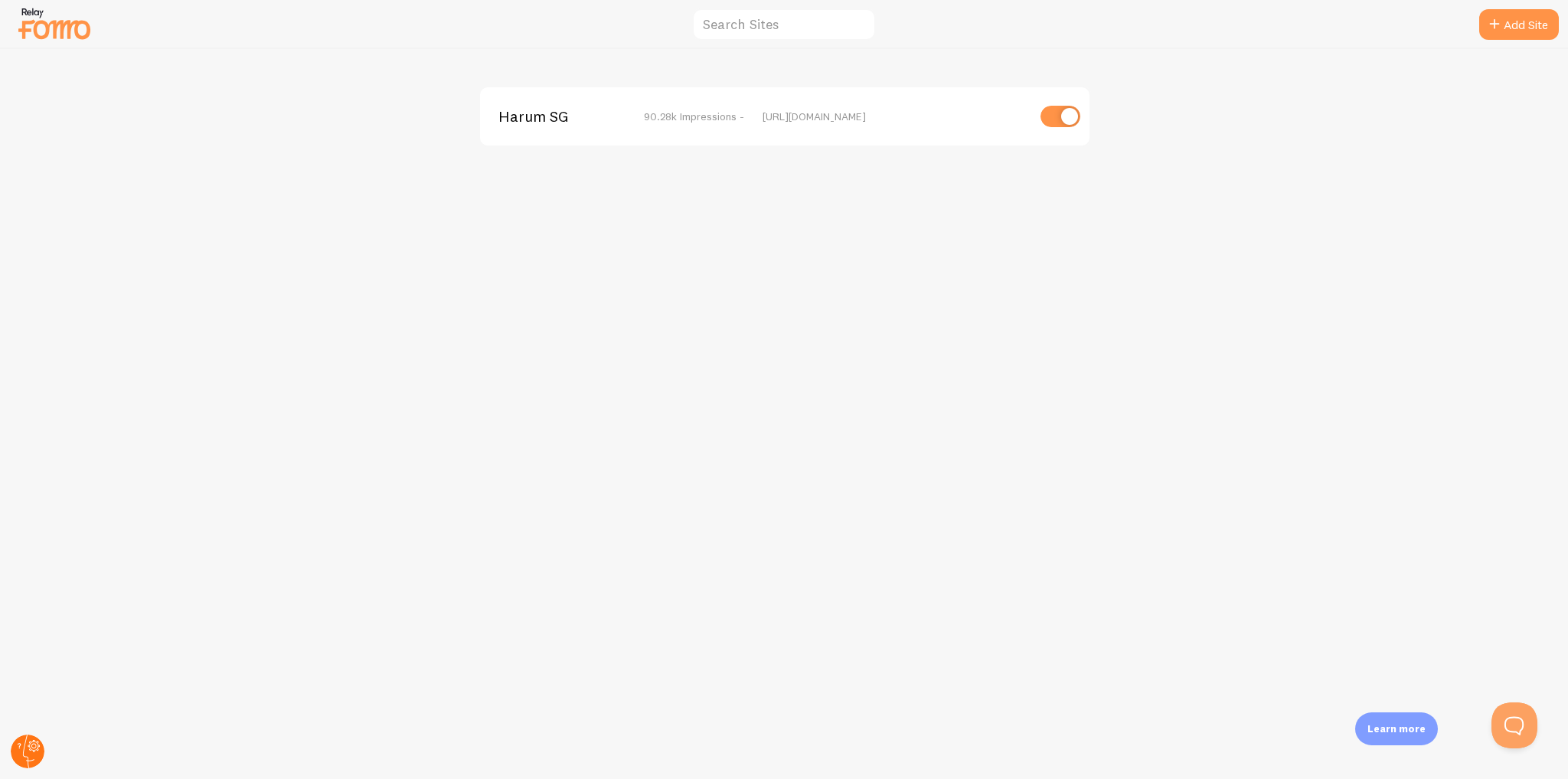
click at [28, 754] on circle at bounding box center [28, 751] width 34 height 34
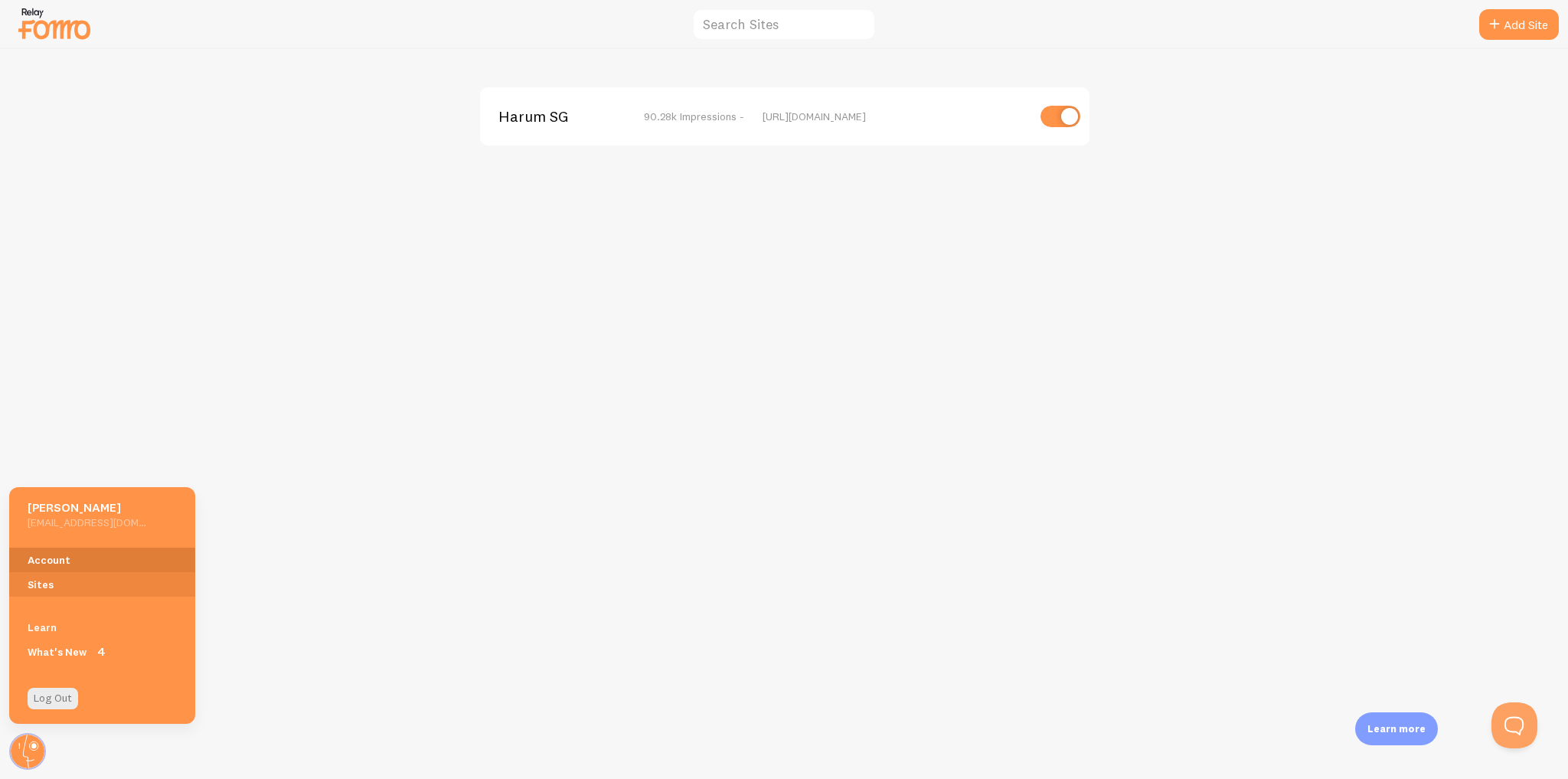
click at [87, 553] on link "Account" at bounding box center [102, 560] width 186 height 24
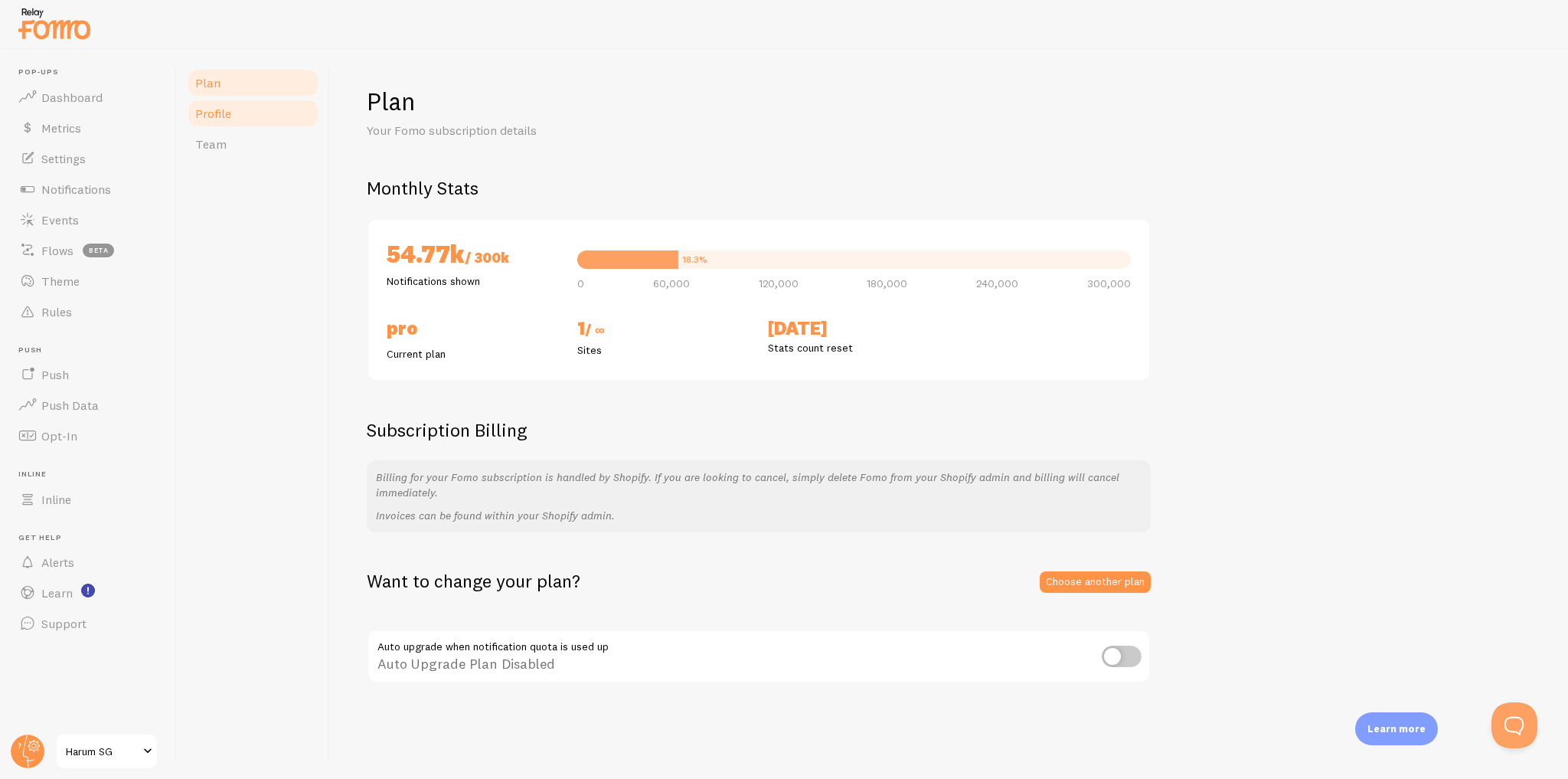
click at [242, 108] on link "Profile" at bounding box center [253, 113] width 134 height 30
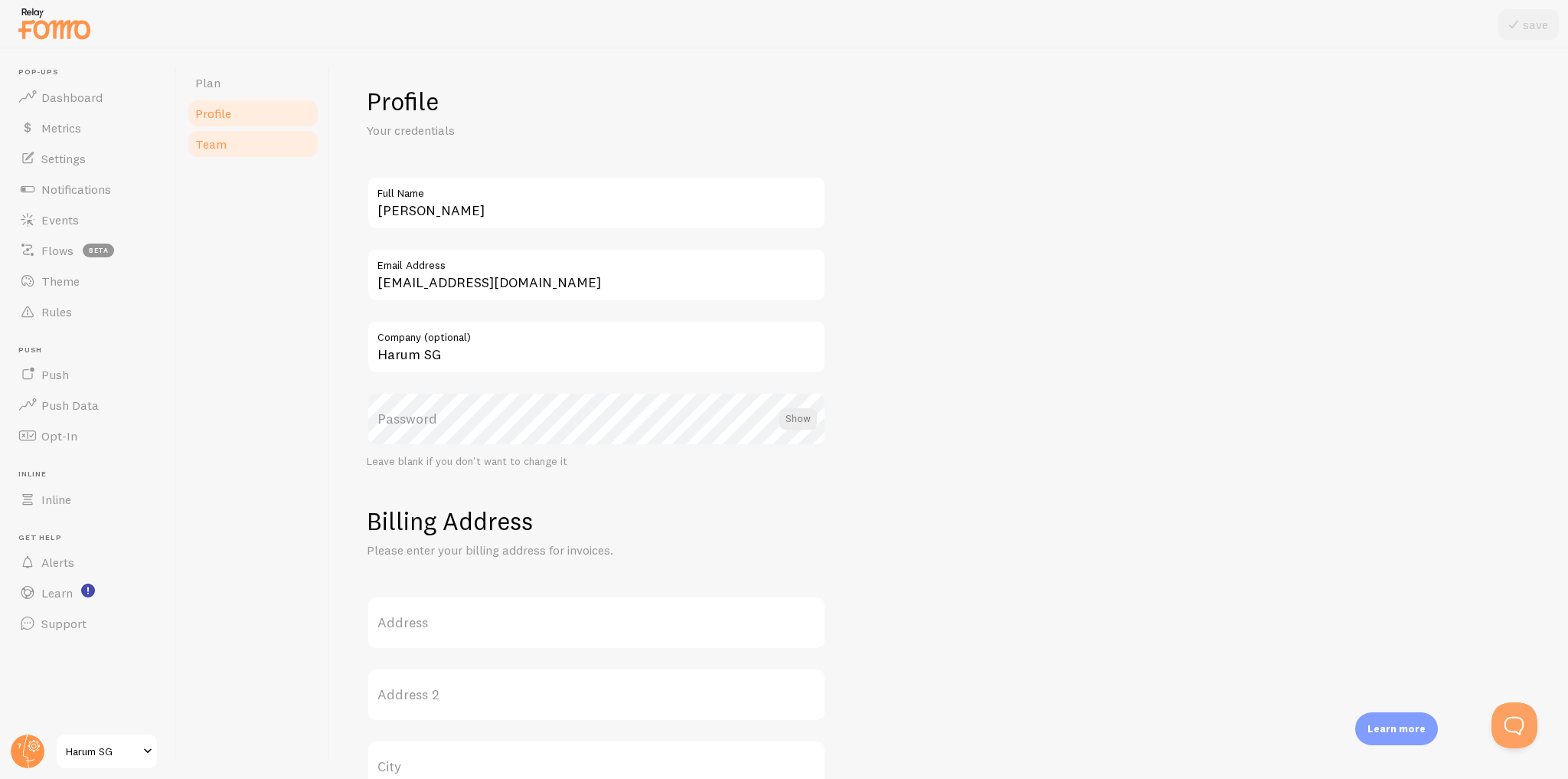
click at [234, 151] on link "Team" at bounding box center [253, 144] width 134 height 30
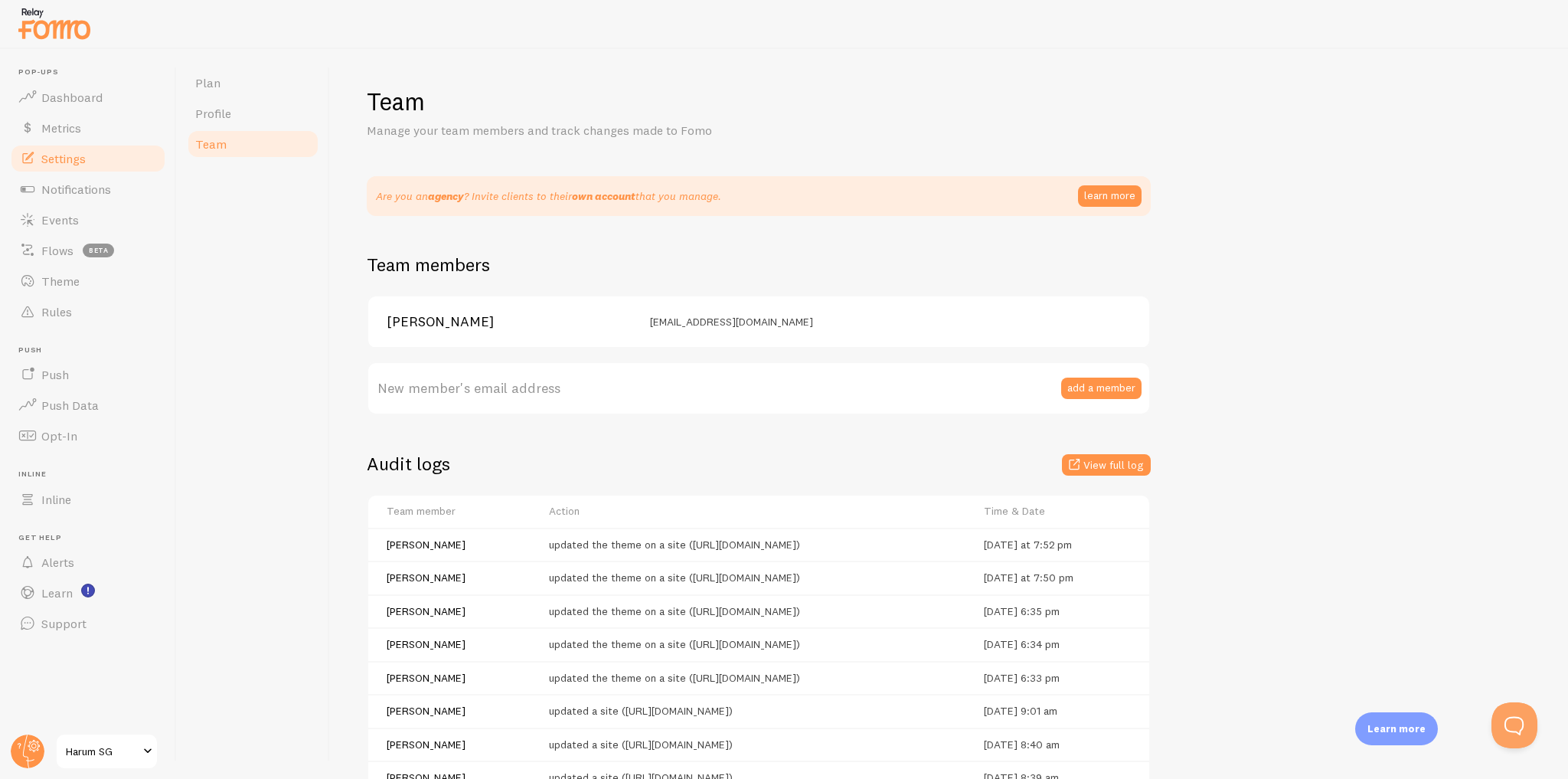
click at [98, 159] on link "Settings" at bounding box center [88, 158] width 158 height 30
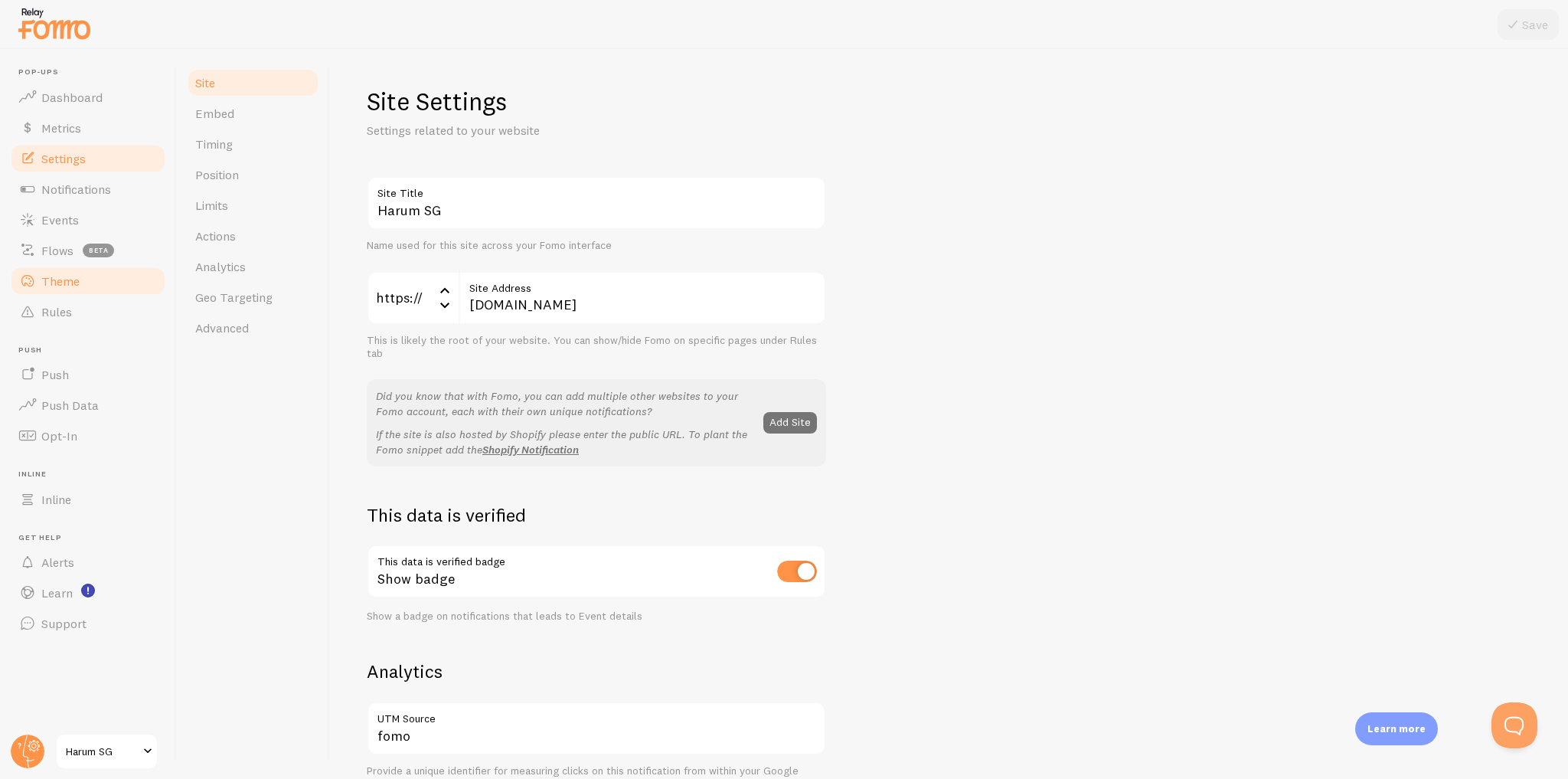
click at [86, 287] on link "Theme" at bounding box center [88, 281] width 158 height 30
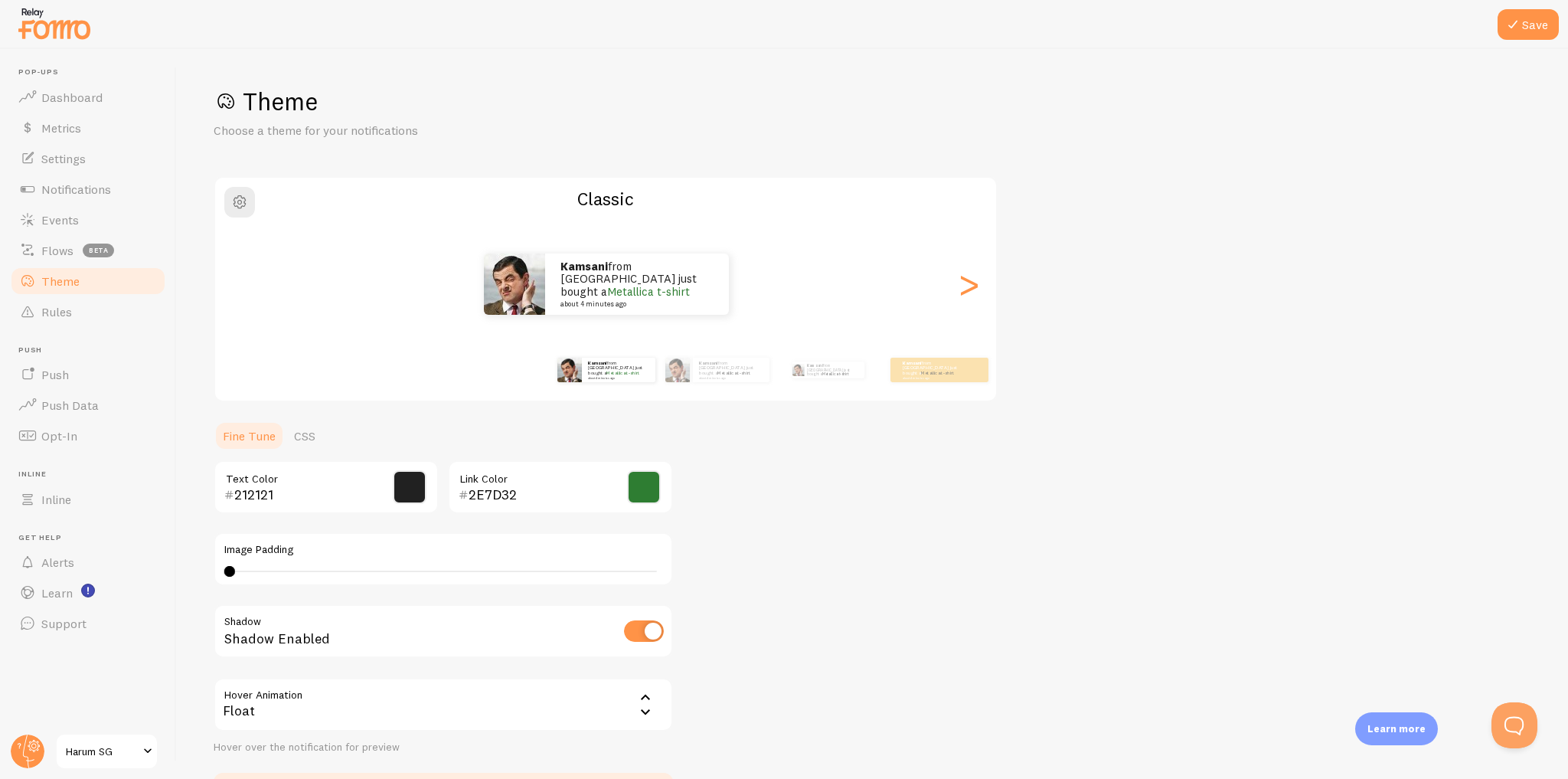
scroll to position [106, 0]
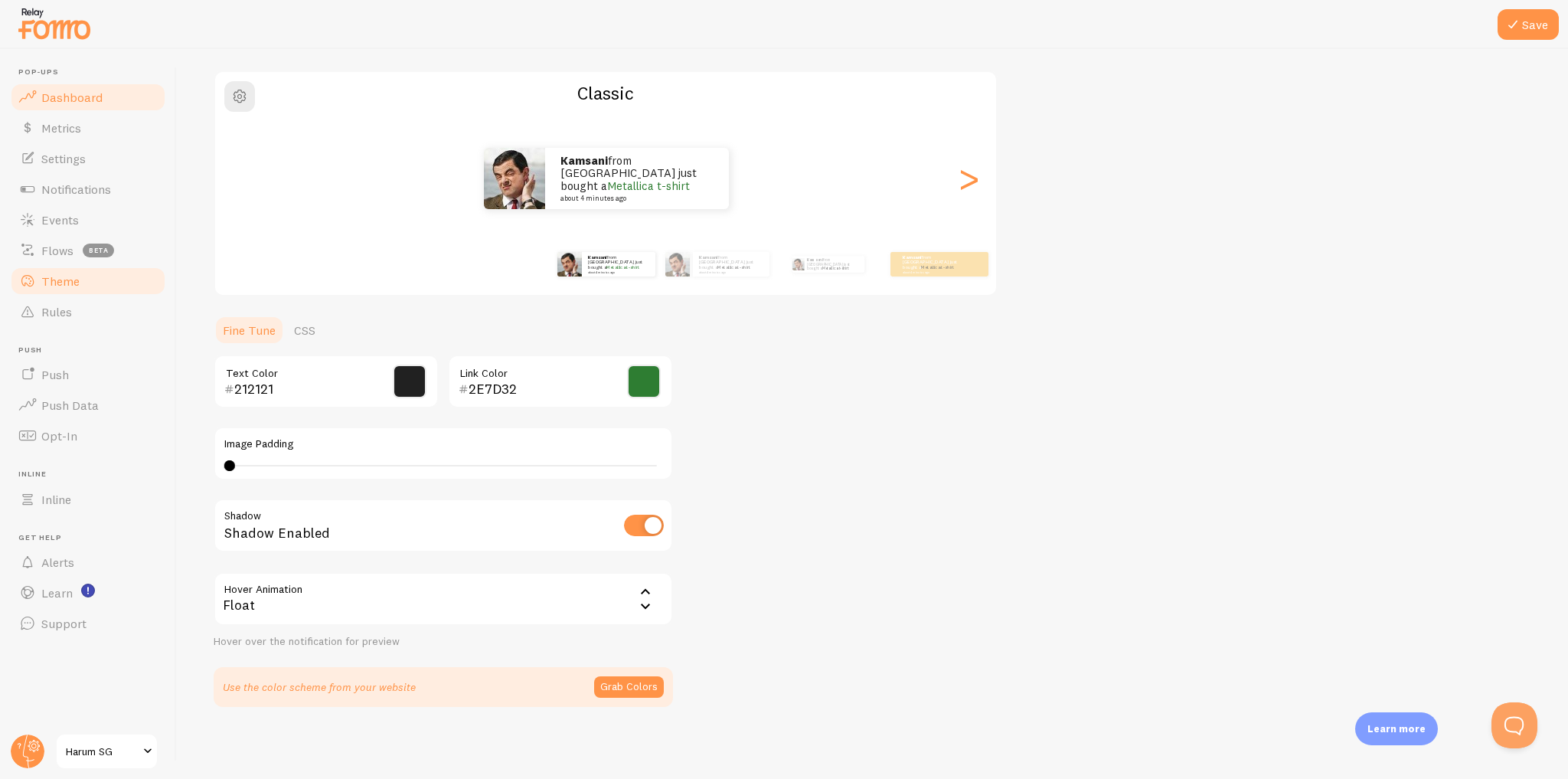
click at [109, 94] on link "Dashboard" at bounding box center [88, 98] width 158 height 30
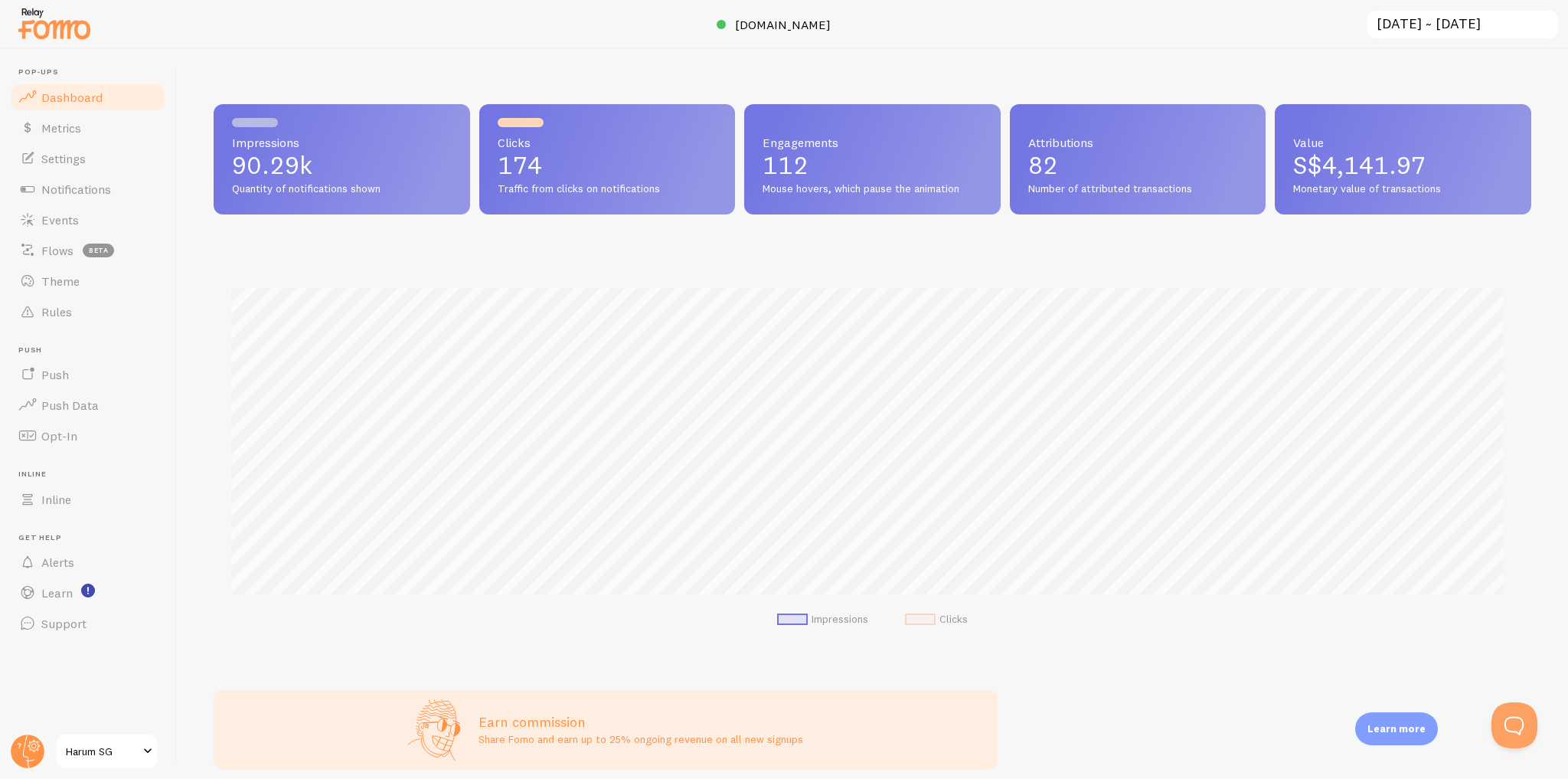
scroll to position [402, 1308]
click at [100, 15] on div at bounding box center [784, 24] width 1568 height 49
click at [82, 34] on img at bounding box center [55, 23] width 77 height 39
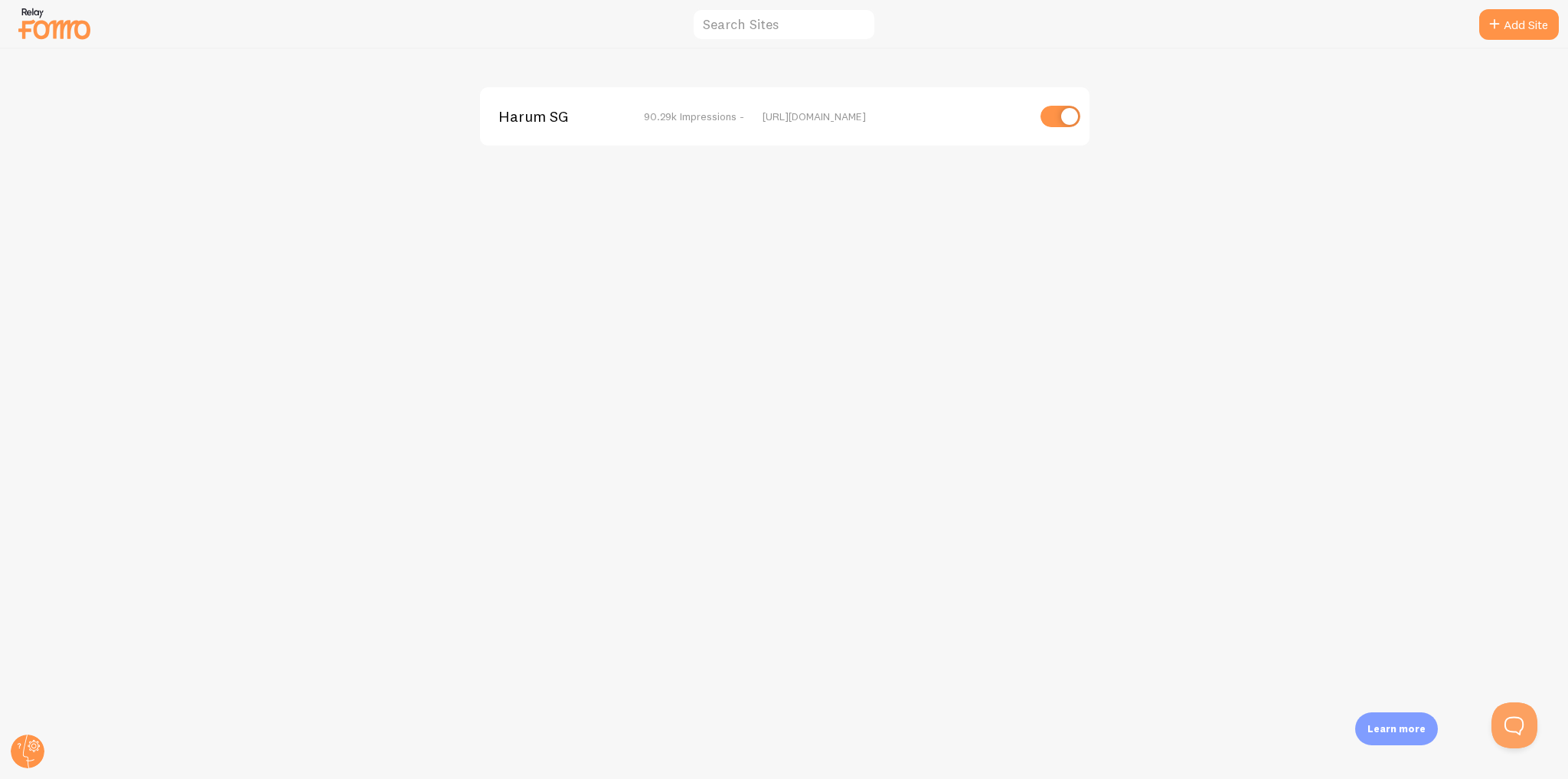
click at [545, 119] on span "Harum SG" at bounding box center [560, 116] width 124 height 13
